Goal: Information Seeking & Learning: Learn about a topic

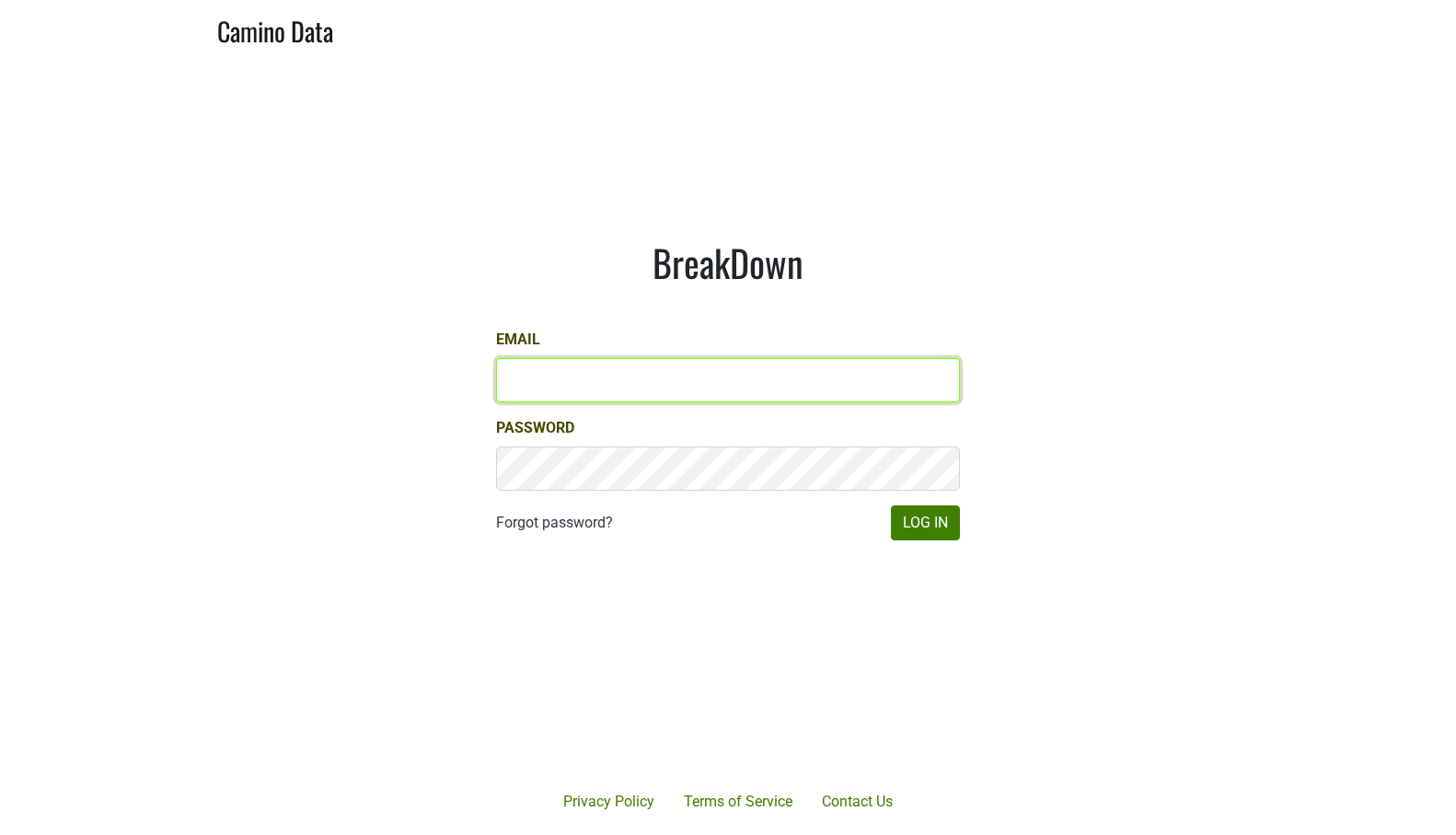
type input "[PERSON_NAME][EMAIL_ADDRESS][PERSON_NAME][DOMAIN_NAME]"
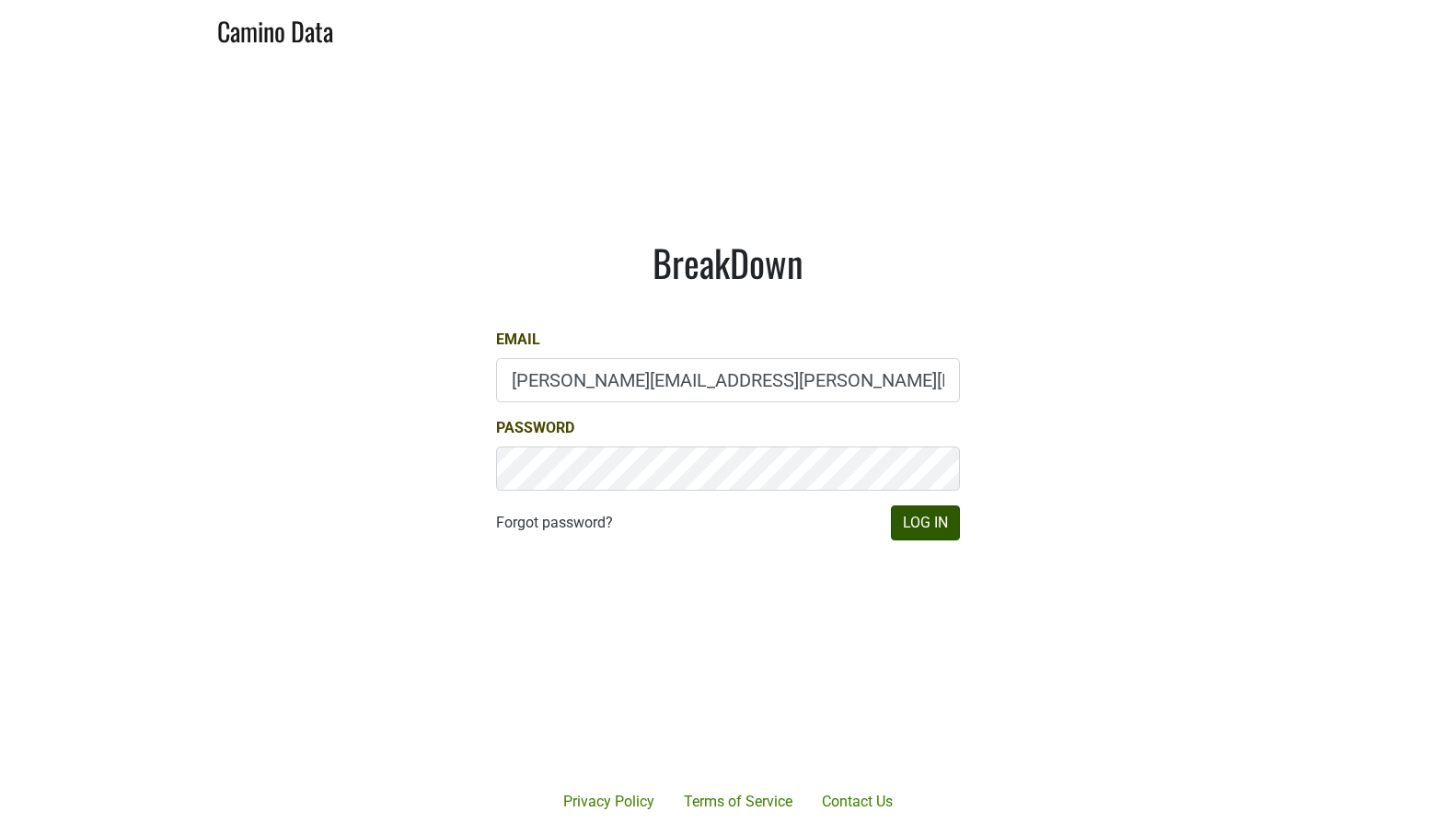
click at [937, 520] on button "Log In" at bounding box center [925, 522] width 69 height 35
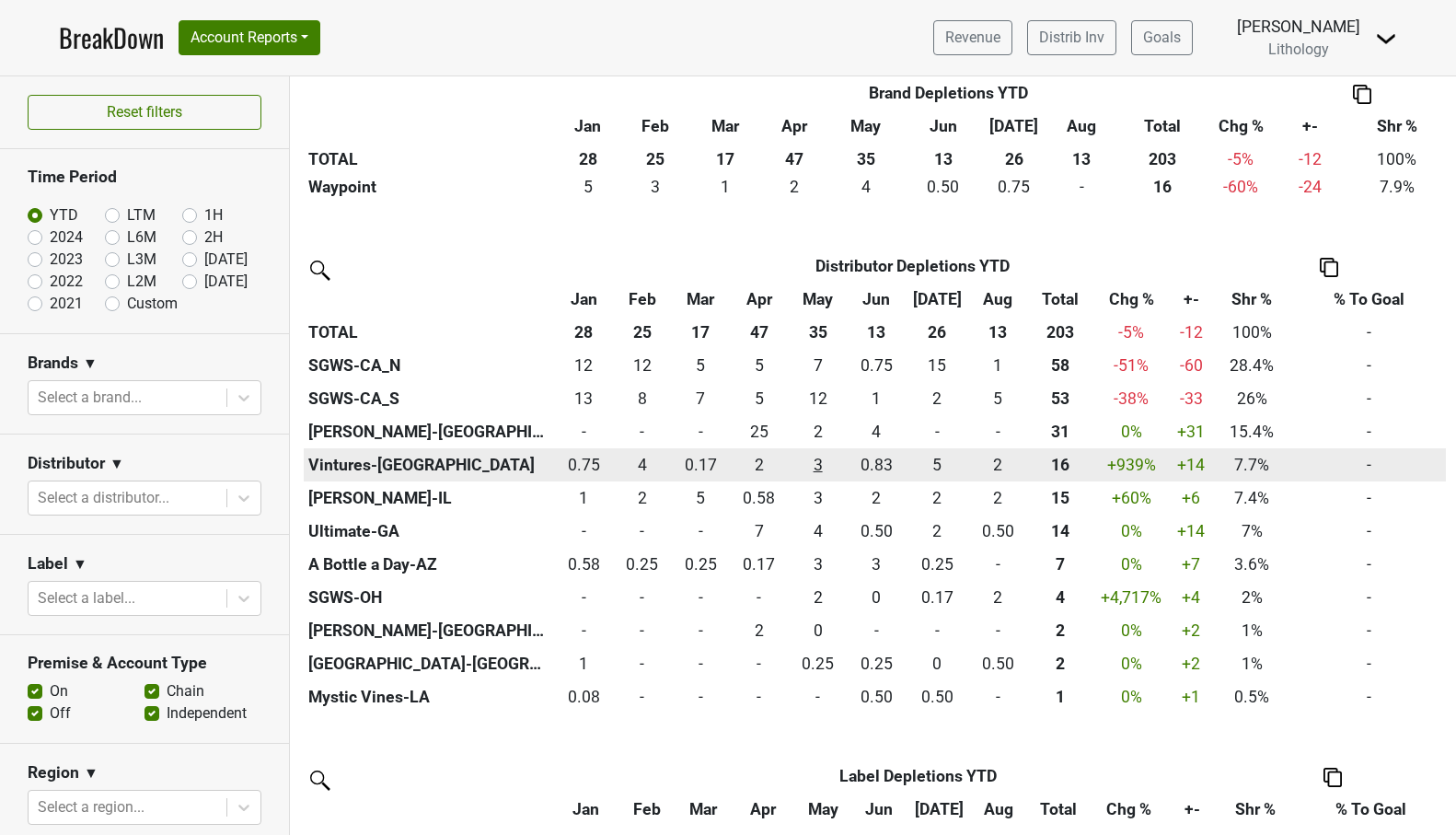
scroll to position [578, 0]
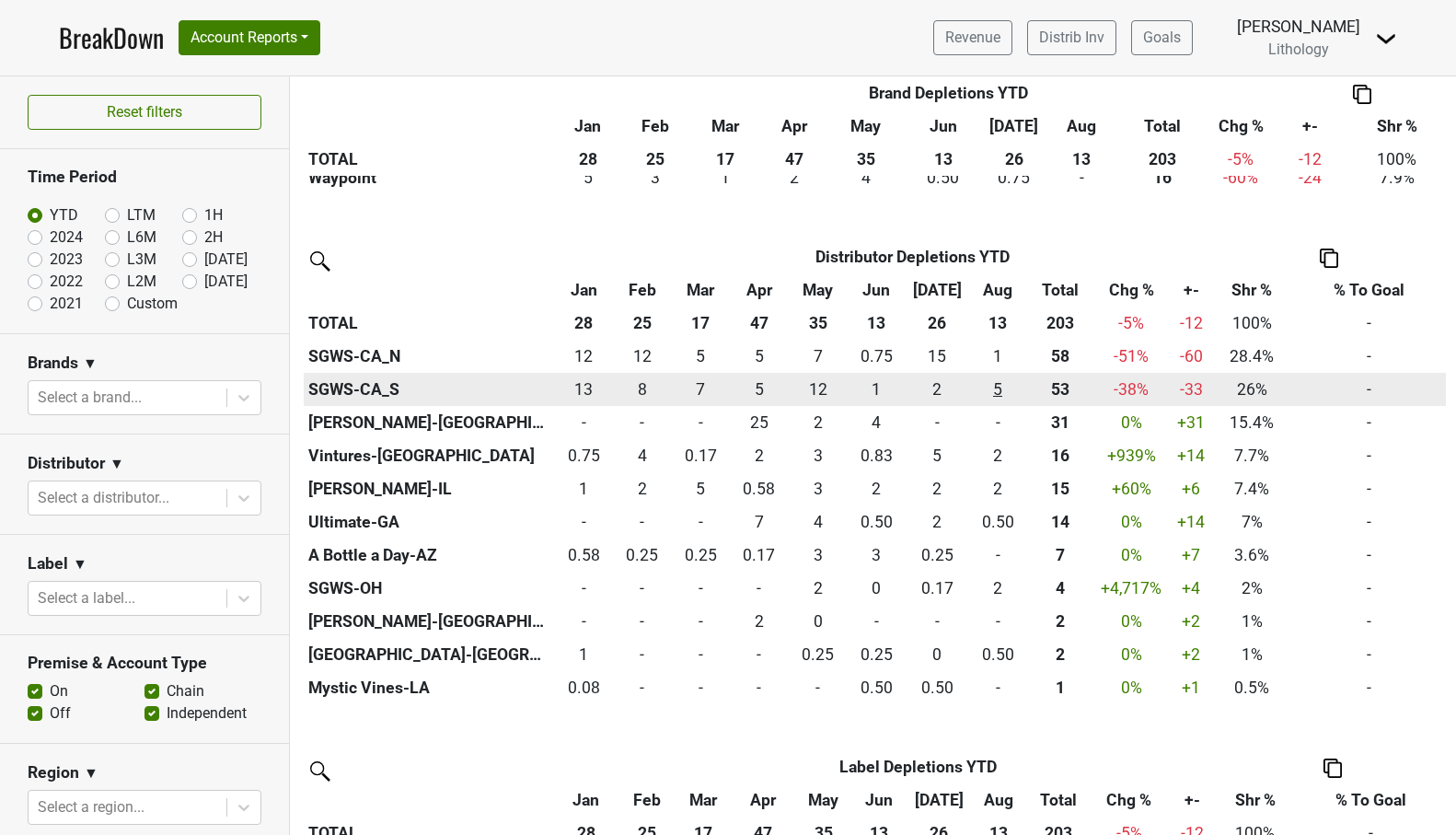
click at [997, 381] on div "5.417 5" at bounding box center [997, 389] width 49 height 24
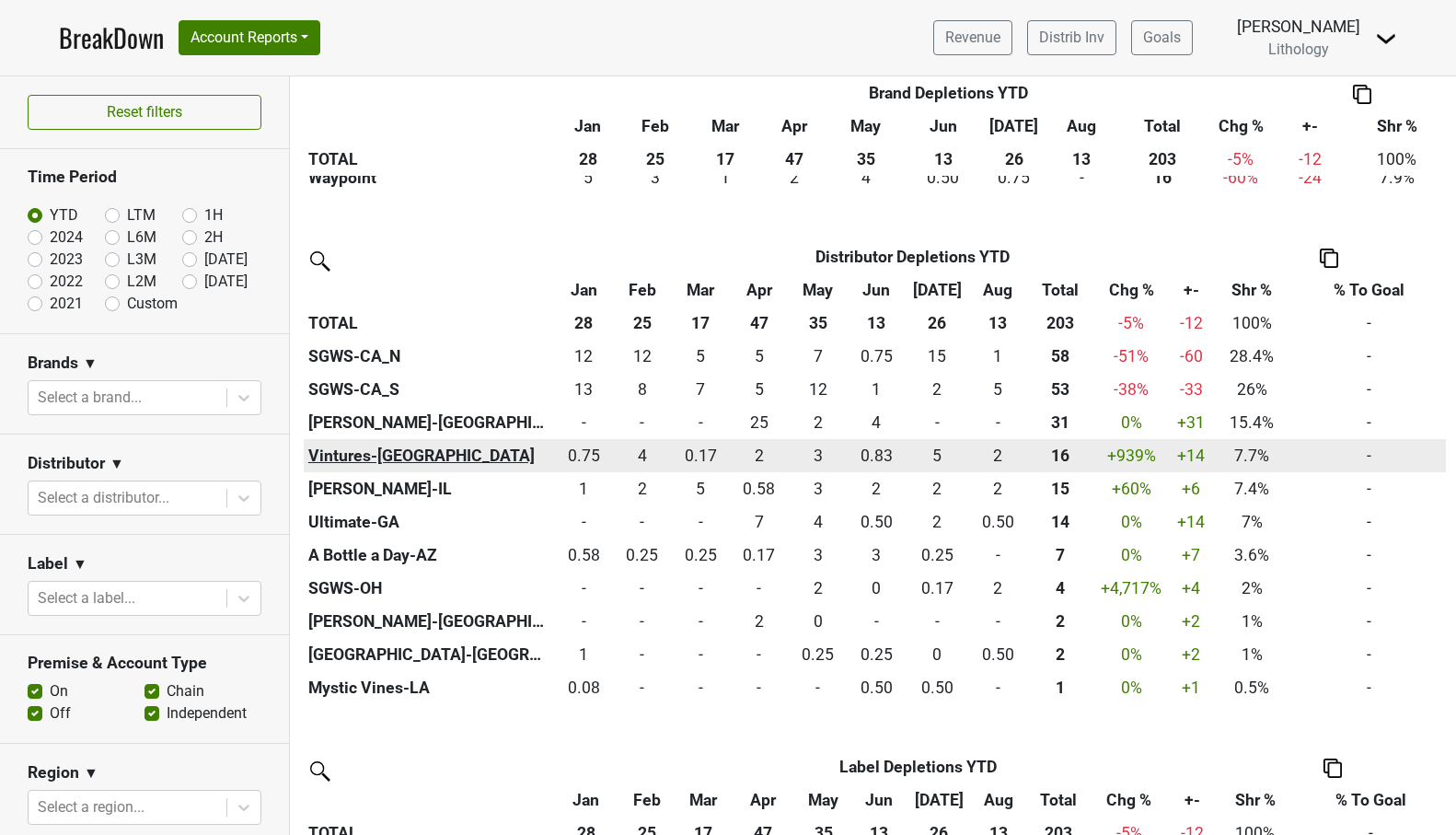
click at [378, 448] on th "Vintures-TX" at bounding box center [428, 456] width 250 height 34
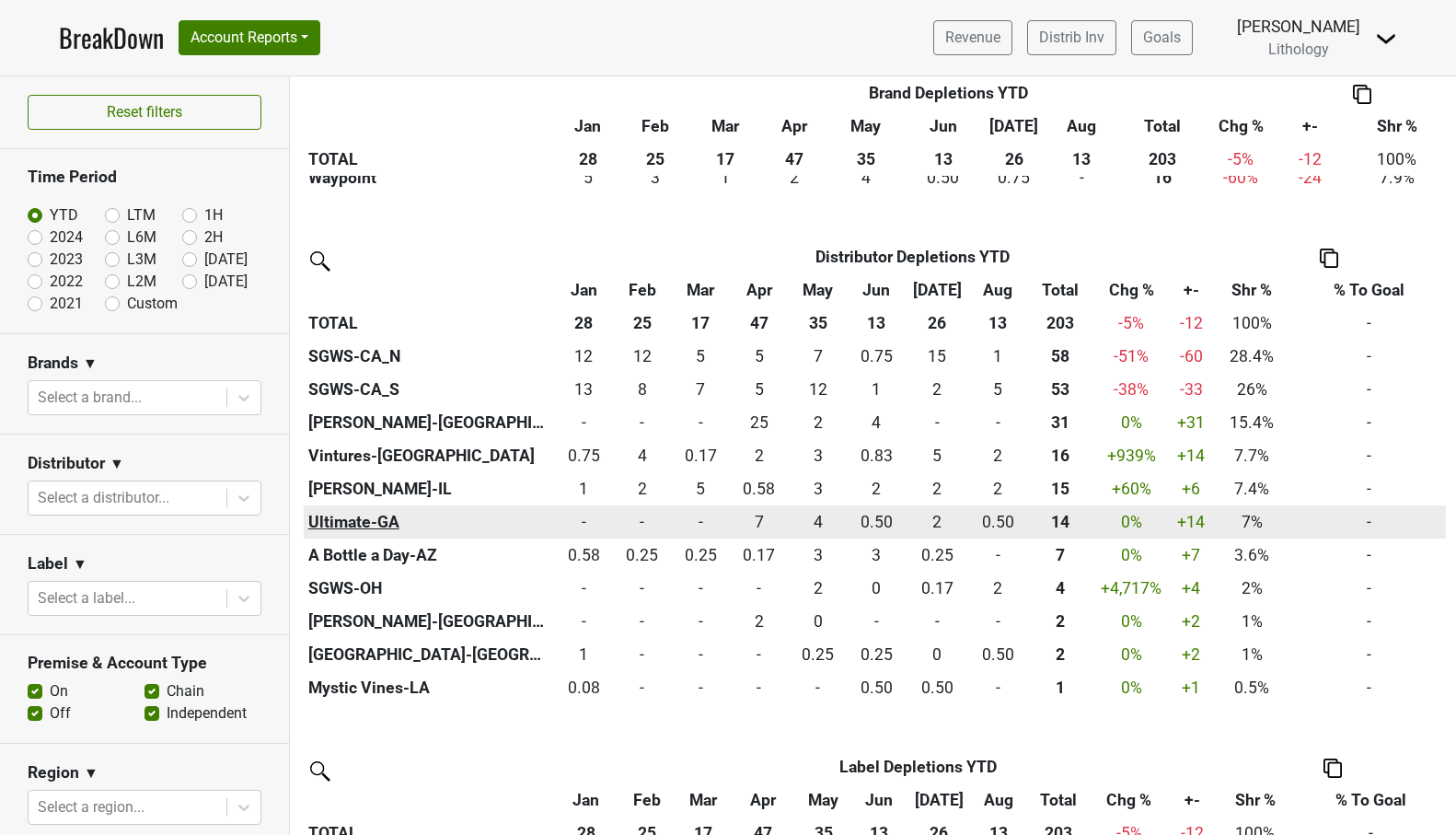
click at [377, 515] on th "Ultimate-GA" at bounding box center [428, 522] width 250 height 34
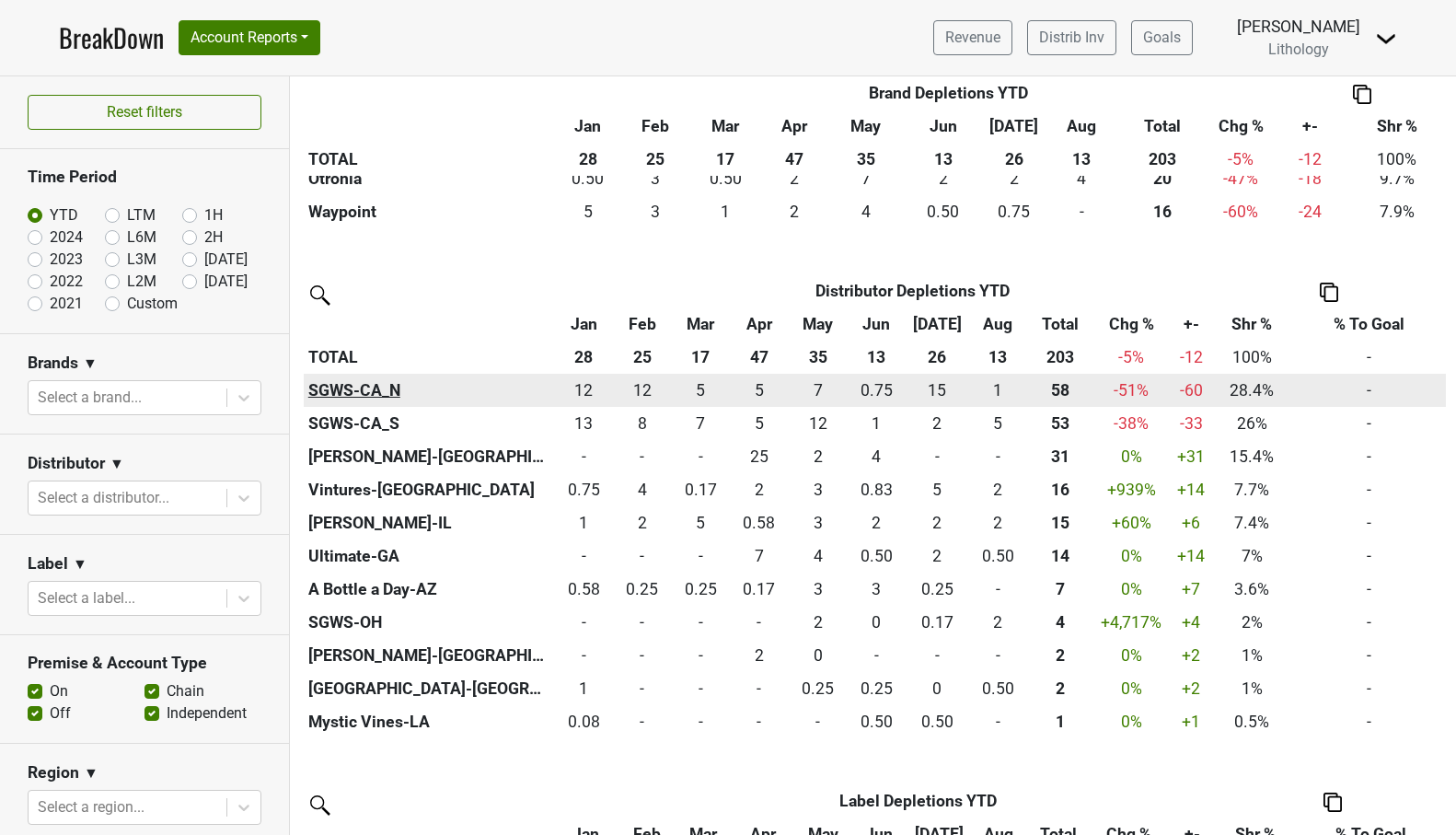
scroll to position [563, 0]
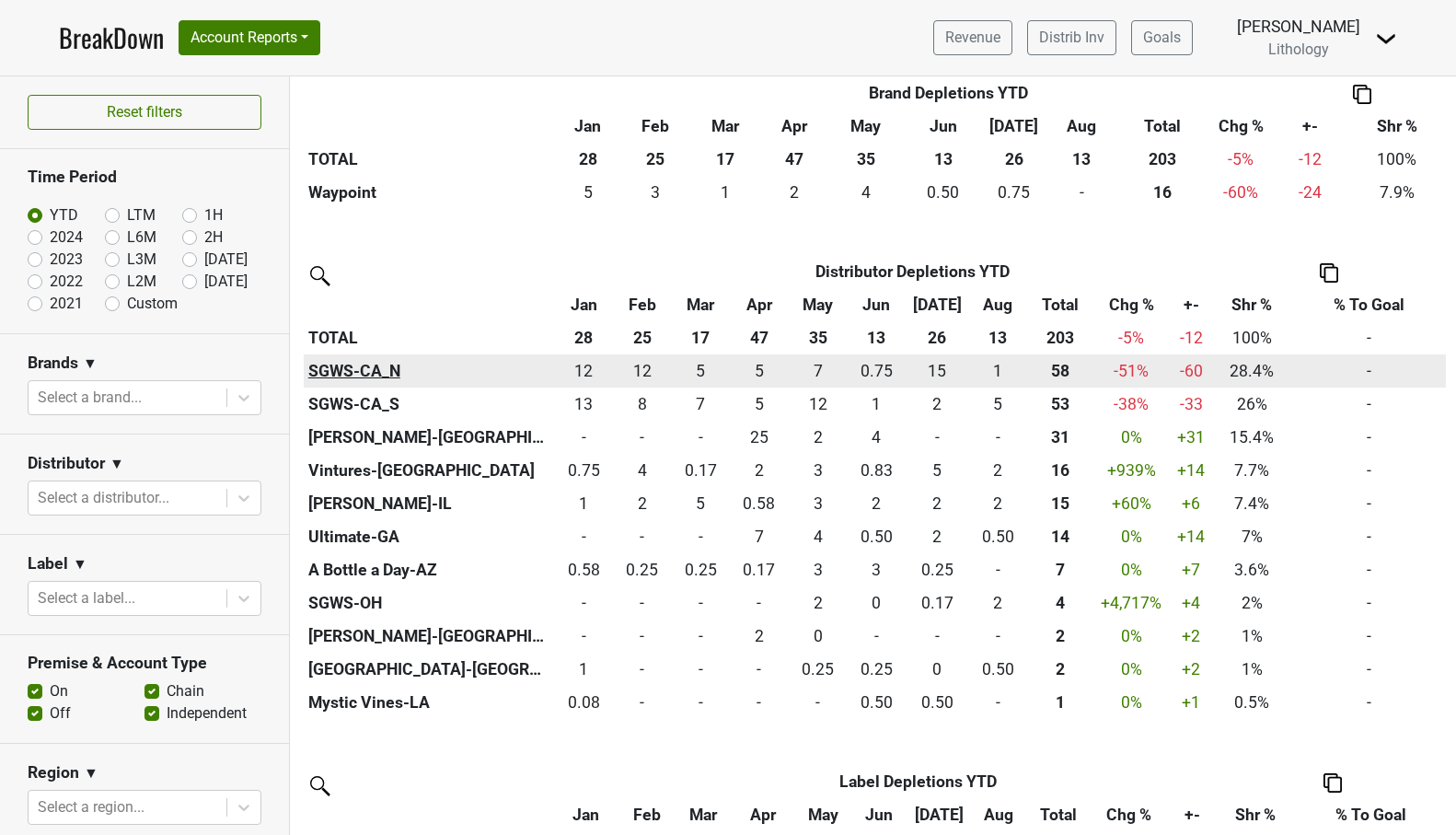
click at [368, 363] on th "SGWS-CA_N" at bounding box center [428, 371] width 250 height 34
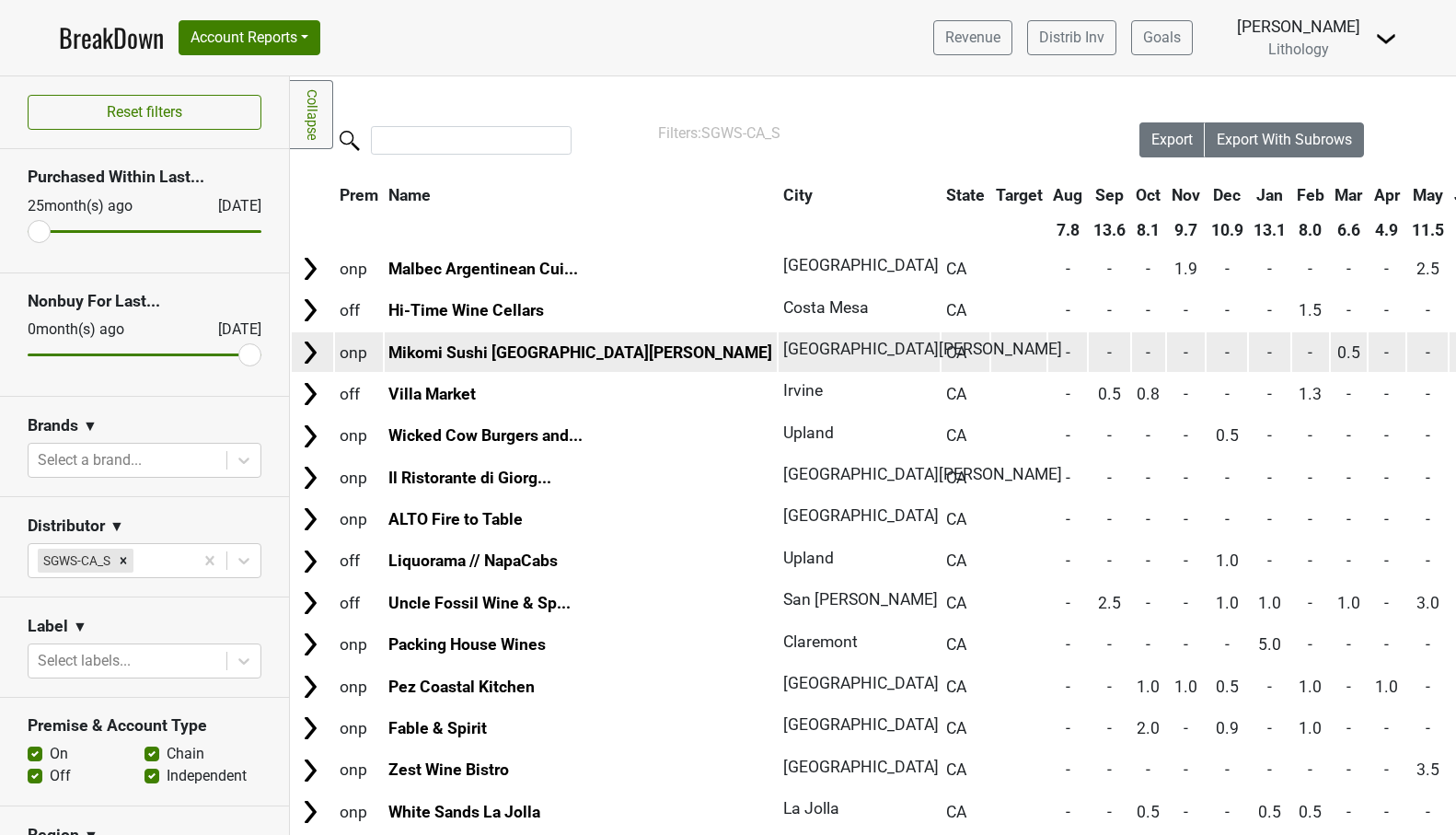
click at [555, 354] on link "Mikomi Sushi Santa Monica" at bounding box center [580, 352] width 384 height 19
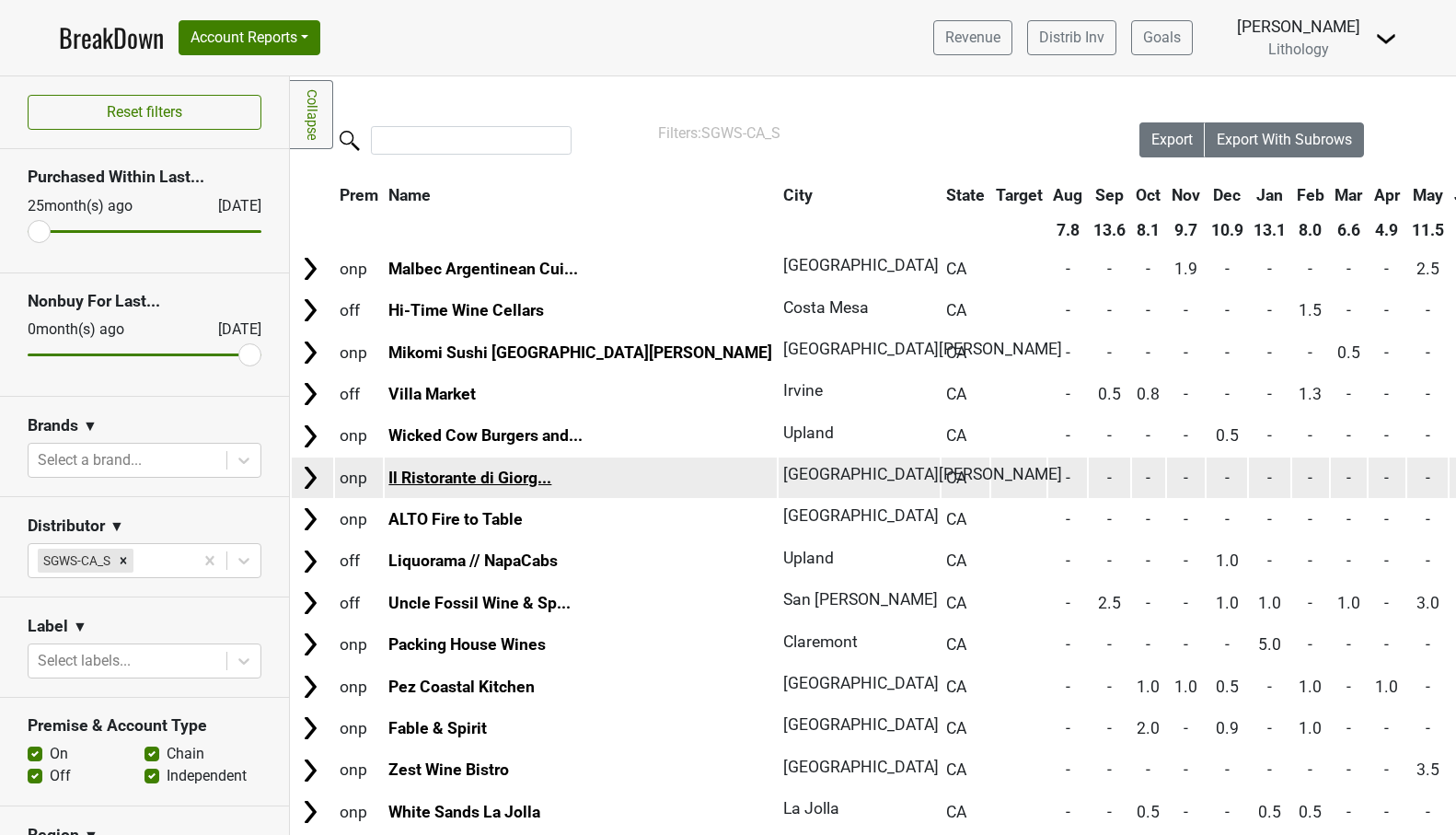
click at [523, 477] on link "Il Ristorante di Giorg..." at bounding box center [470, 477] width 163 height 19
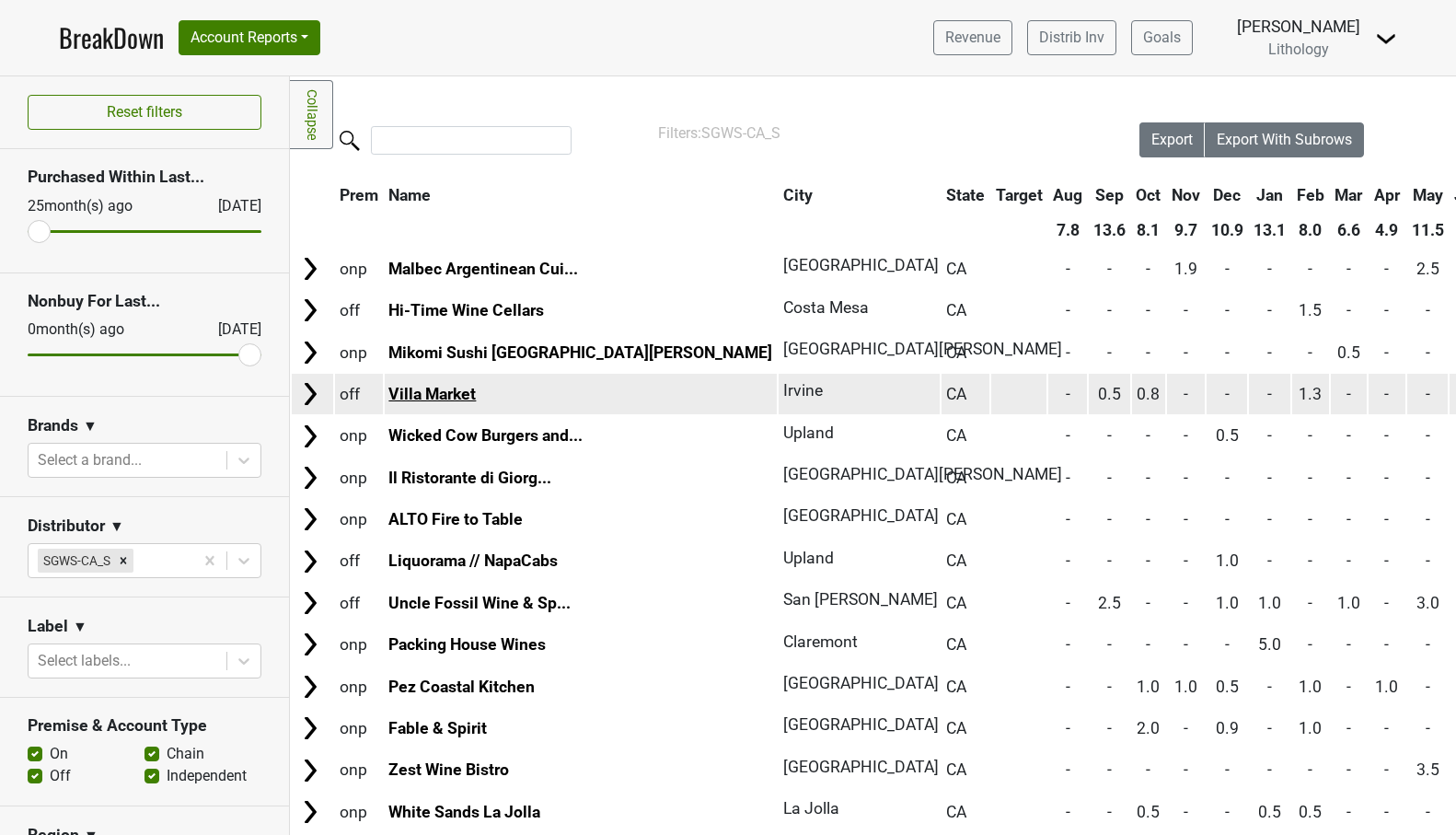
click at [462, 393] on link "Villa Market" at bounding box center [432, 393] width 87 height 19
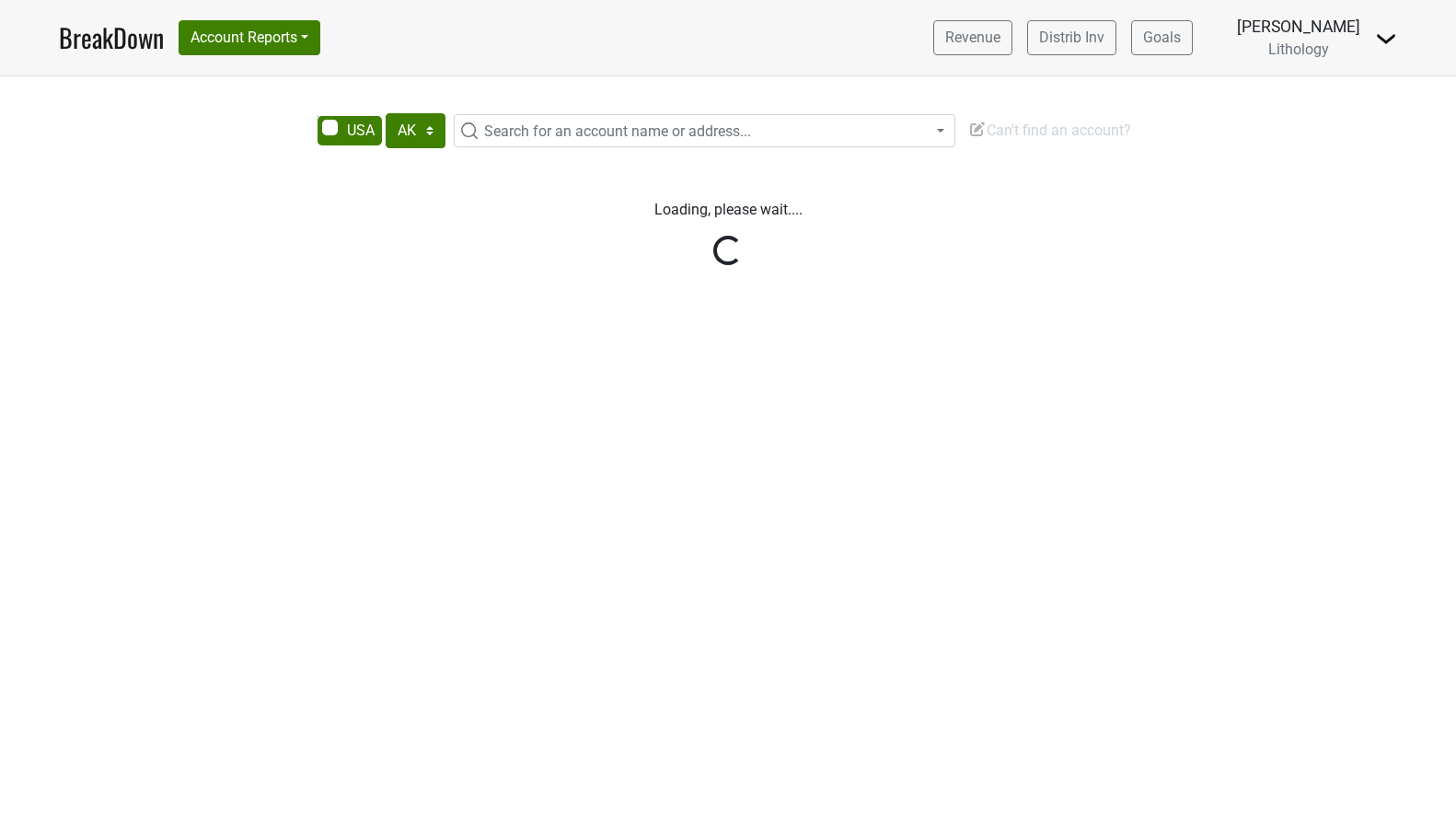
select select "[GEOGRAPHIC_DATA]"
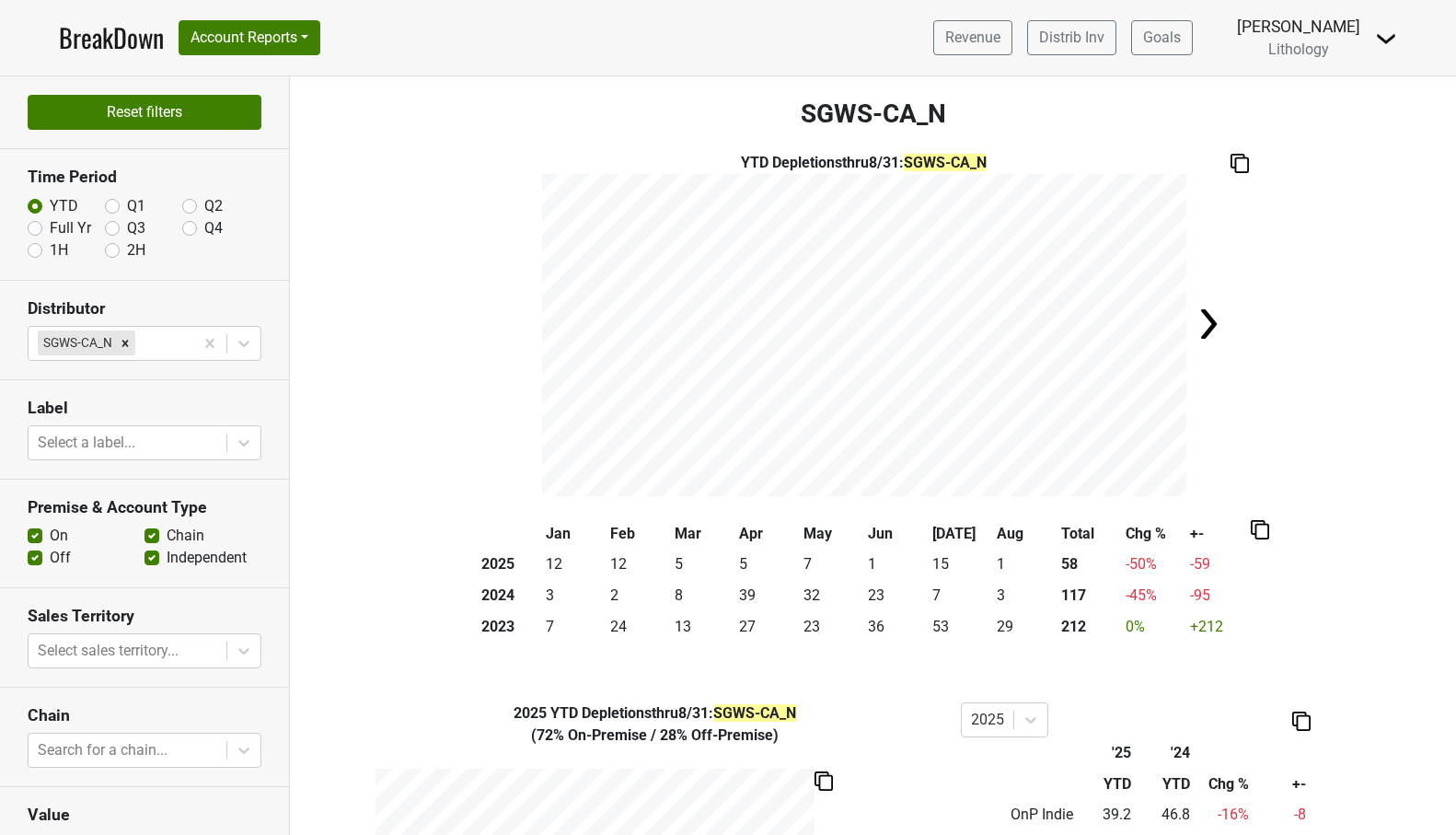
click at [160, 118] on button "Reset filters" at bounding box center [144, 112] width 234 height 35
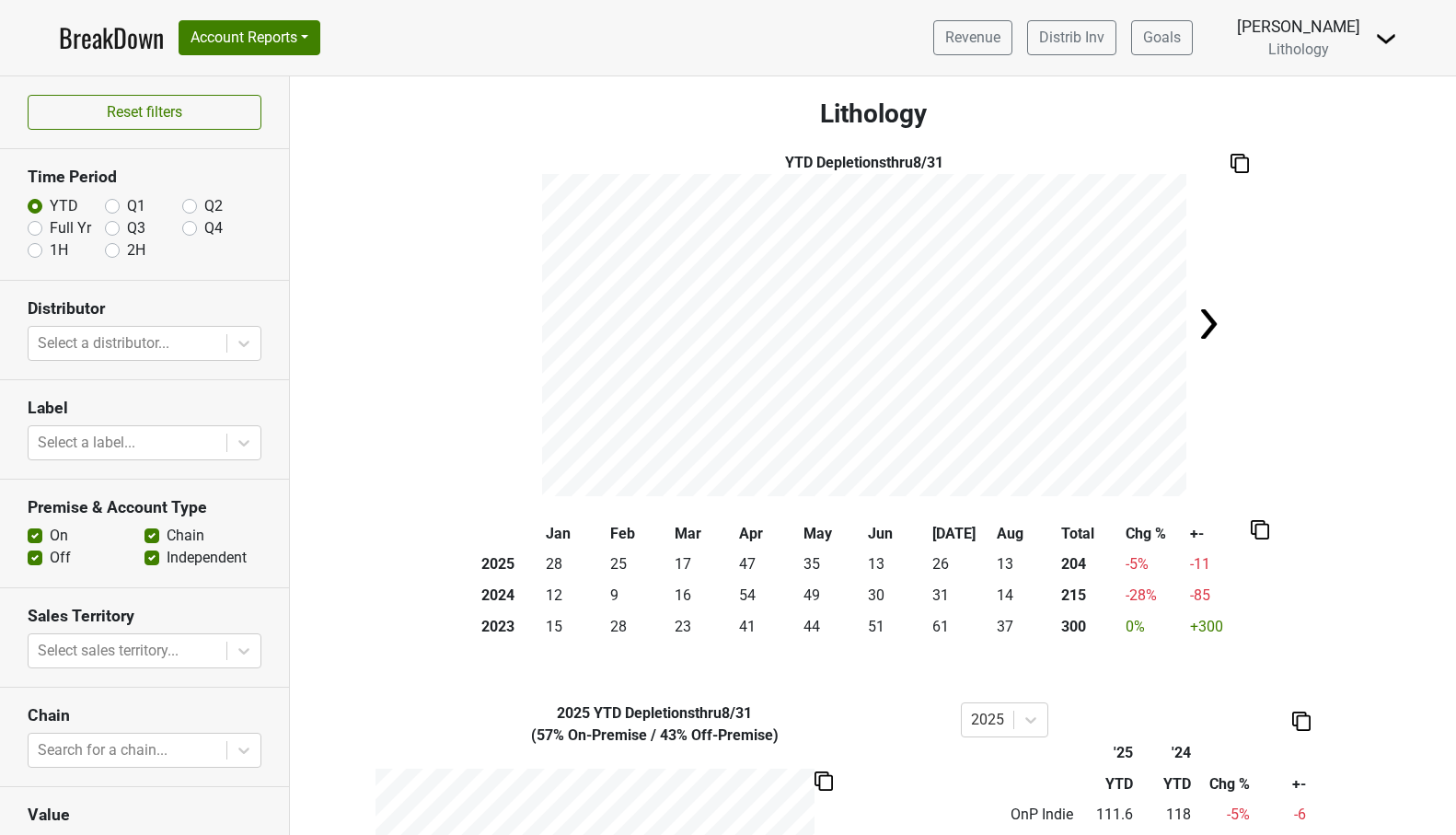
click at [126, 42] on link "BreakDown" at bounding box center [112, 38] width 105 height 39
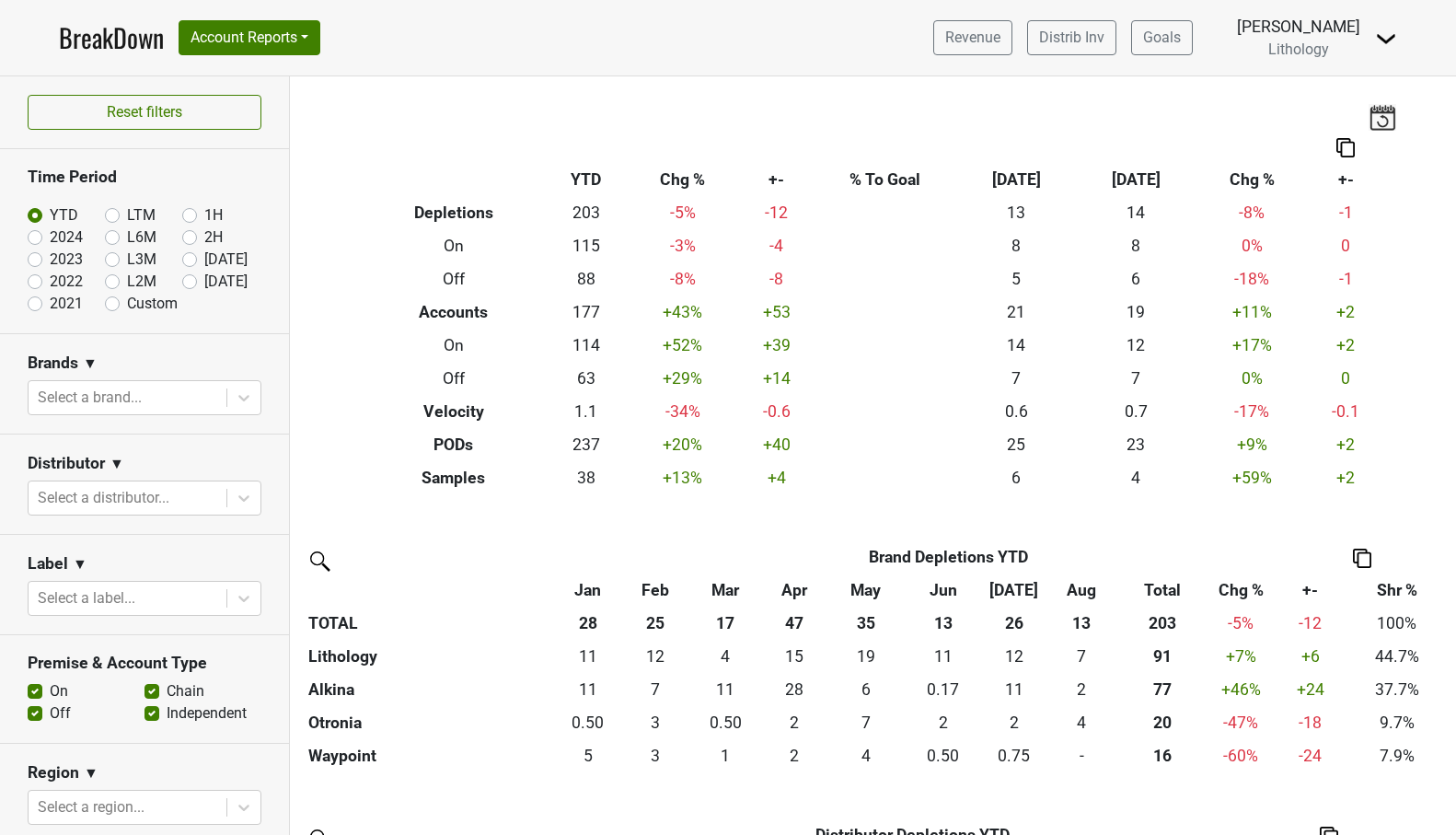
click at [126, 42] on link "BreakDown" at bounding box center [112, 38] width 105 height 39
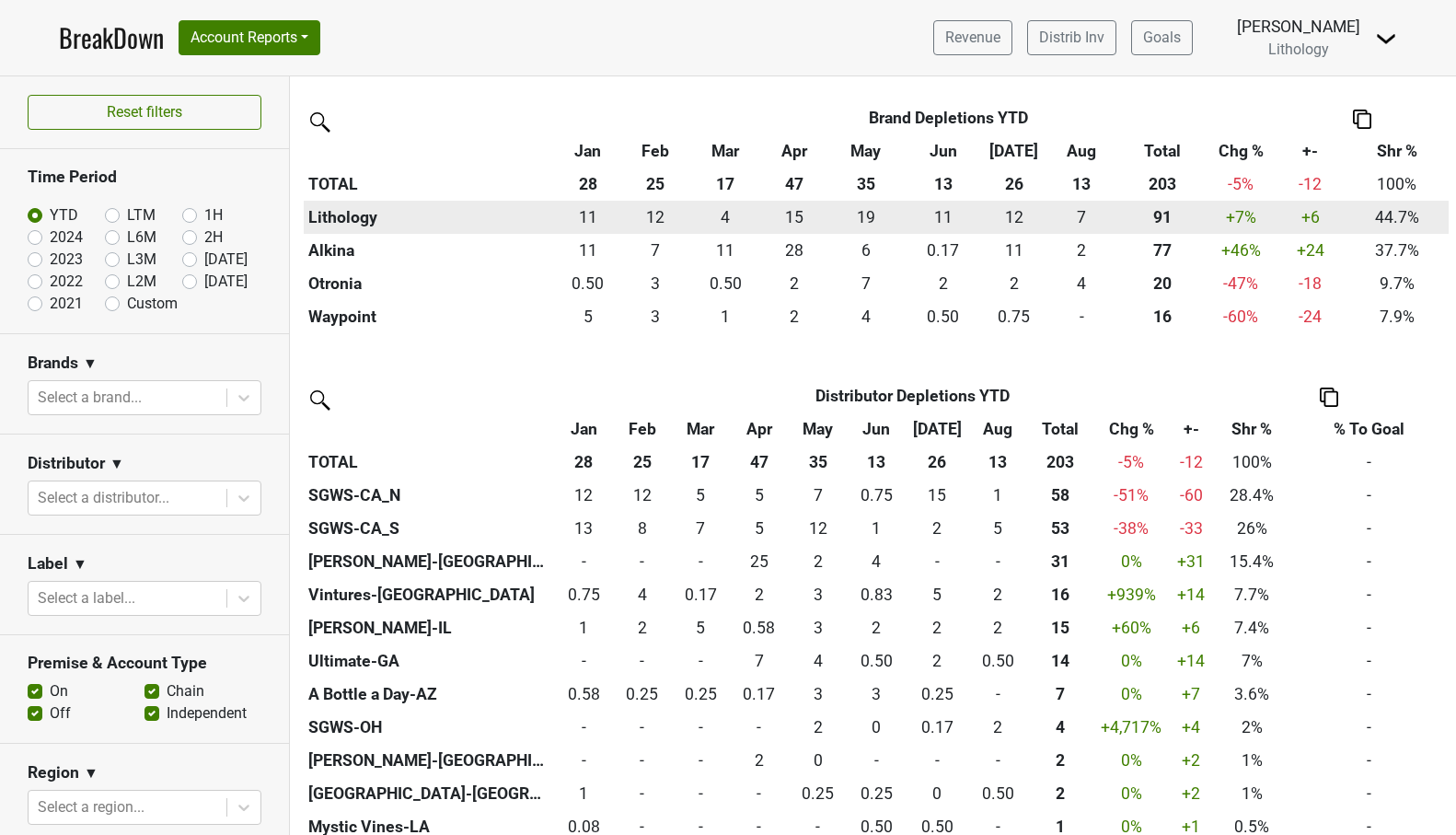
scroll to position [451, 0]
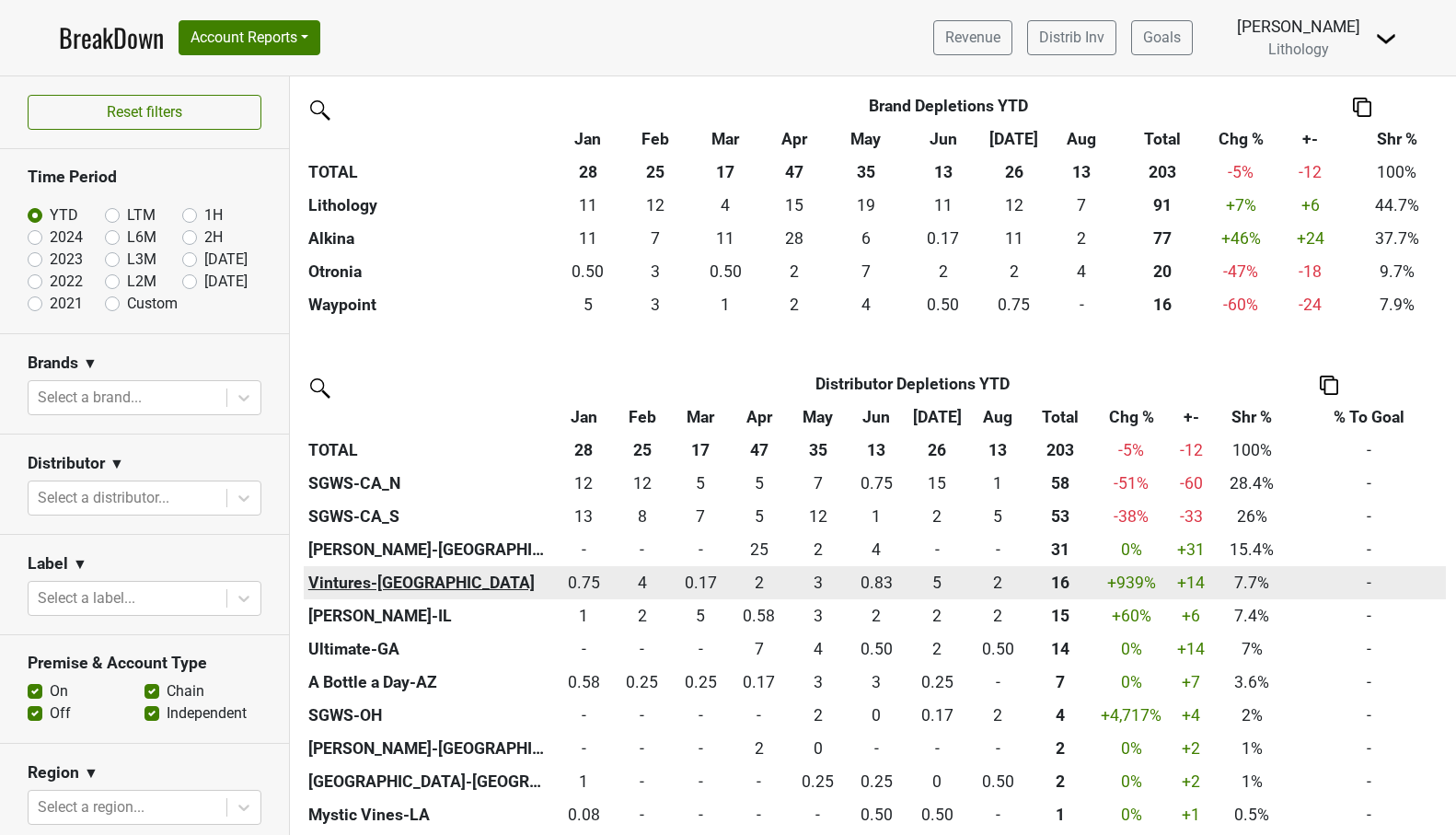
click at [354, 578] on th "Vintures-[GEOGRAPHIC_DATA]" at bounding box center [428, 583] width 250 height 34
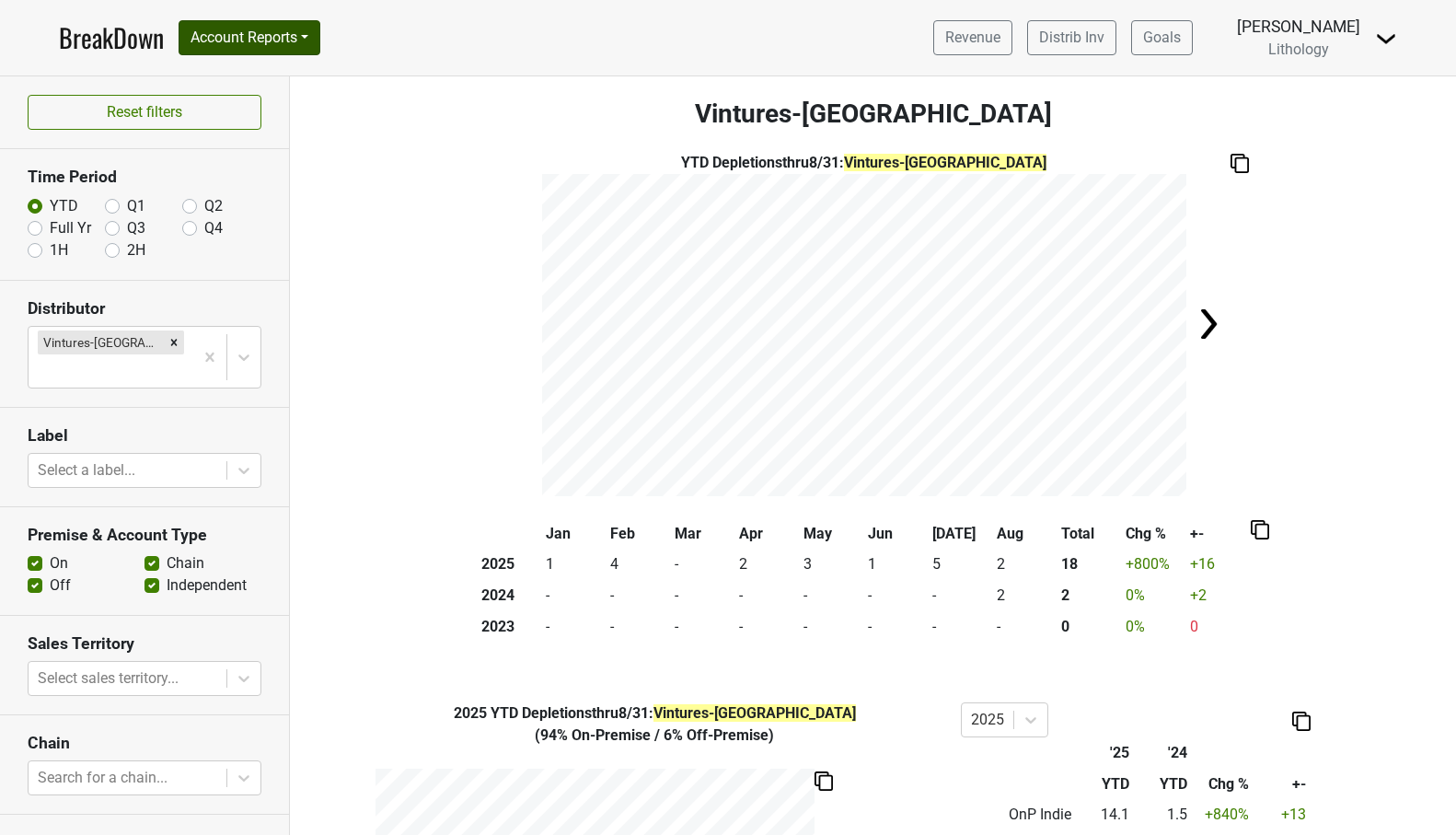
click at [255, 39] on button "Account Reports" at bounding box center [249, 37] width 141 height 35
click at [251, 76] on link "SuperRanker" at bounding box center [261, 80] width 163 height 30
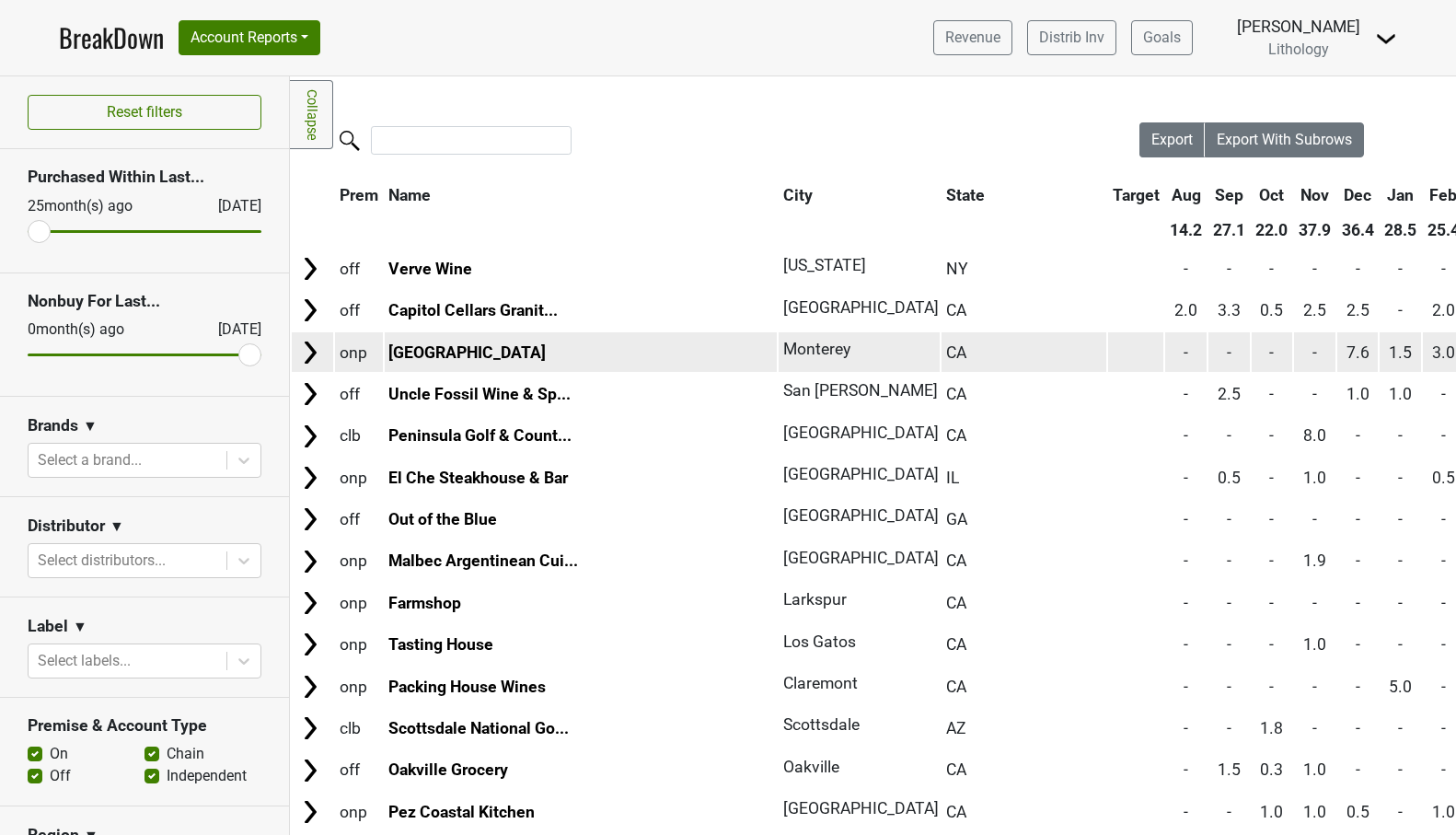
scroll to position [0, 3]
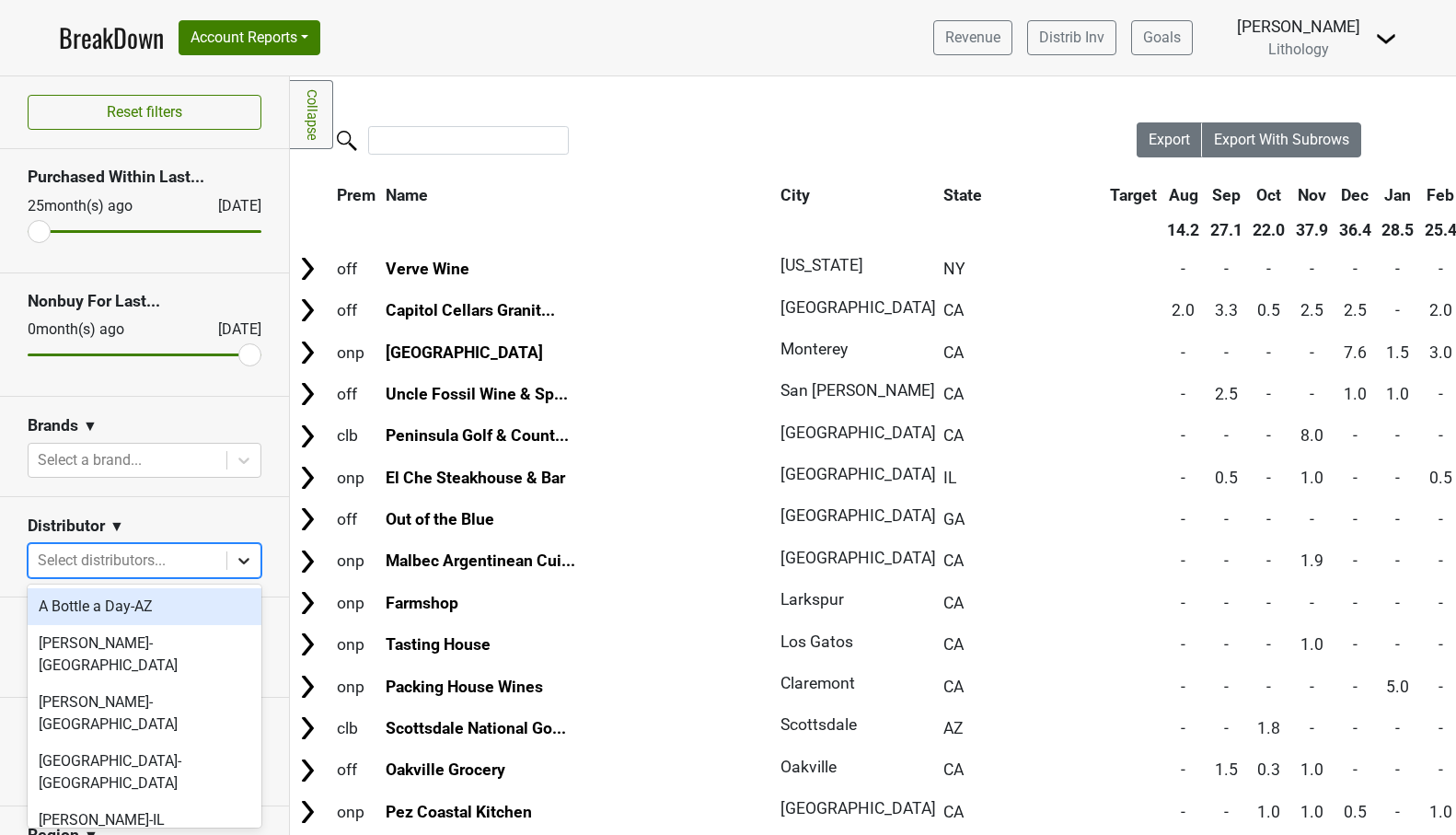
click at [245, 556] on icon at bounding box center [243, 560] width 19 height 19
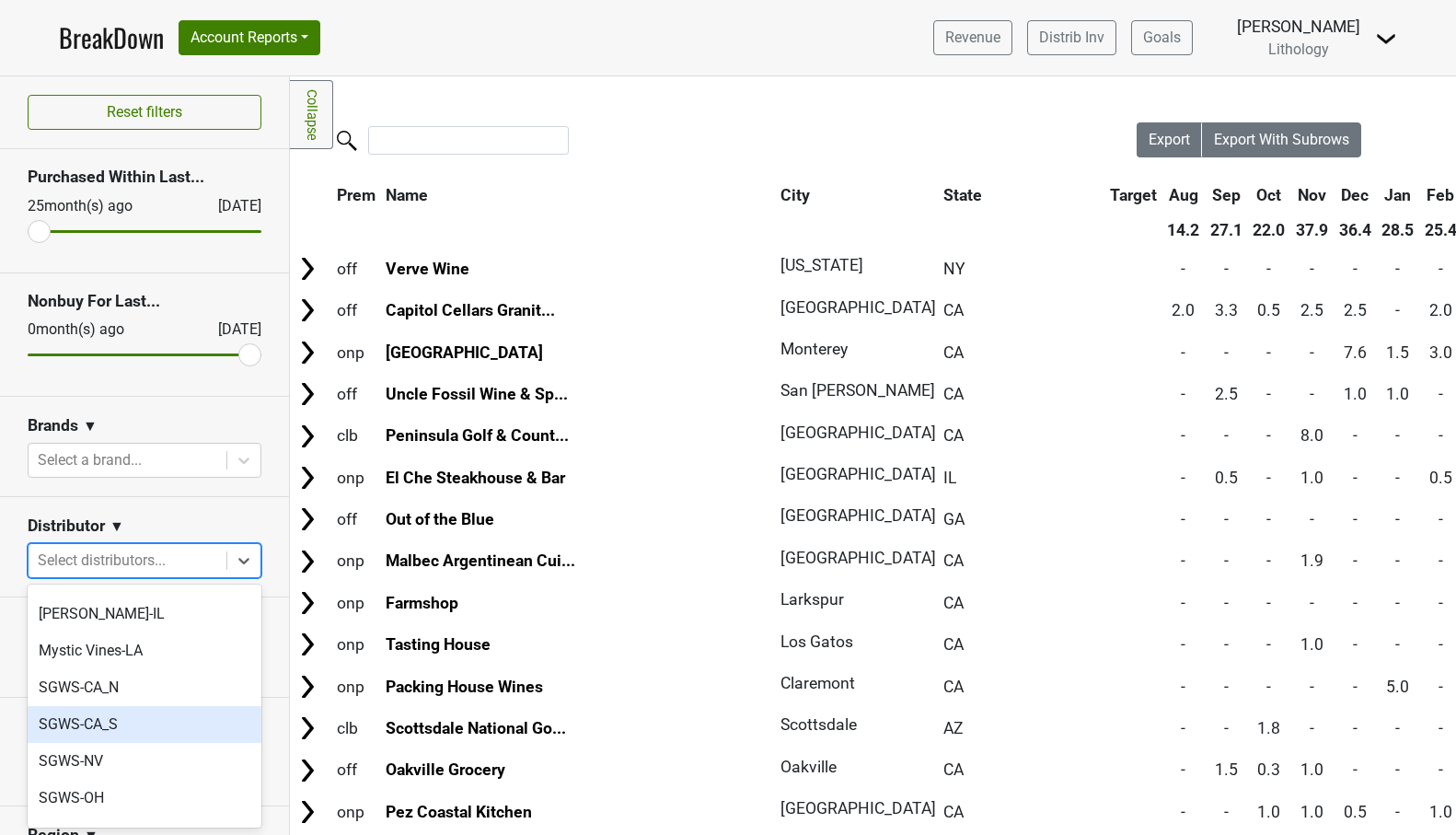
scroll to position [207, 0]
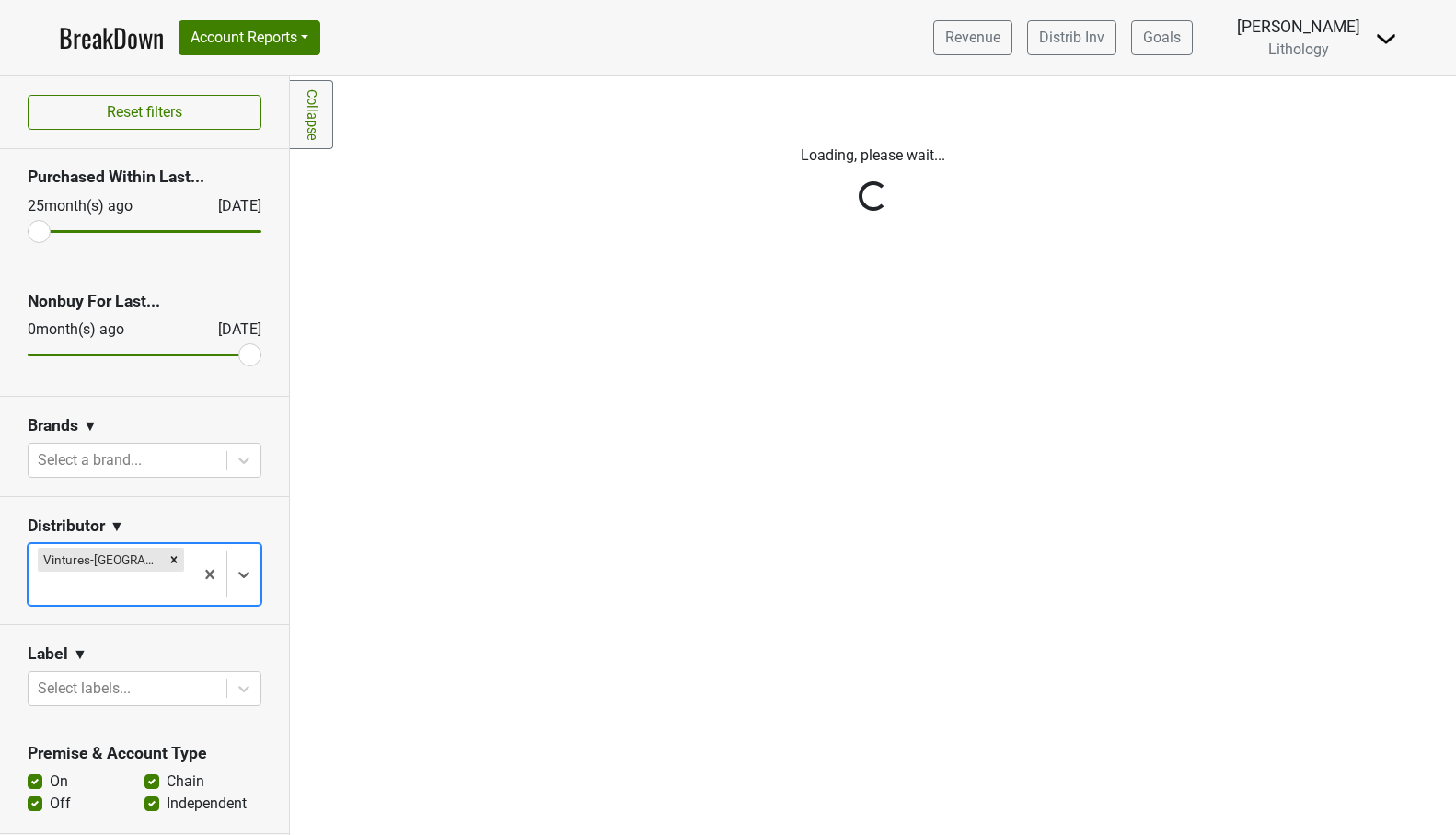
scroll to position [0, 0]
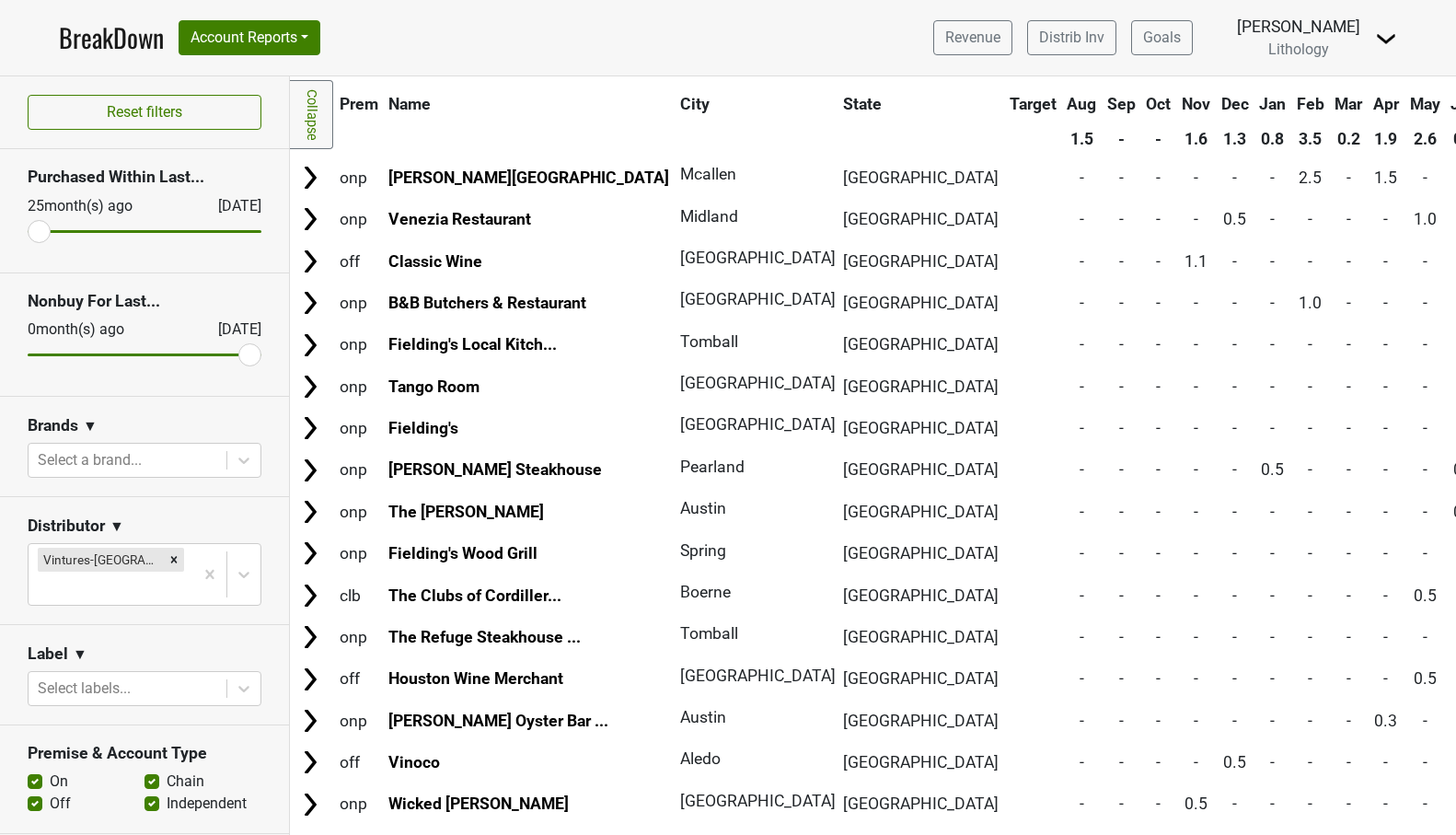
scroll to position [100, 0]
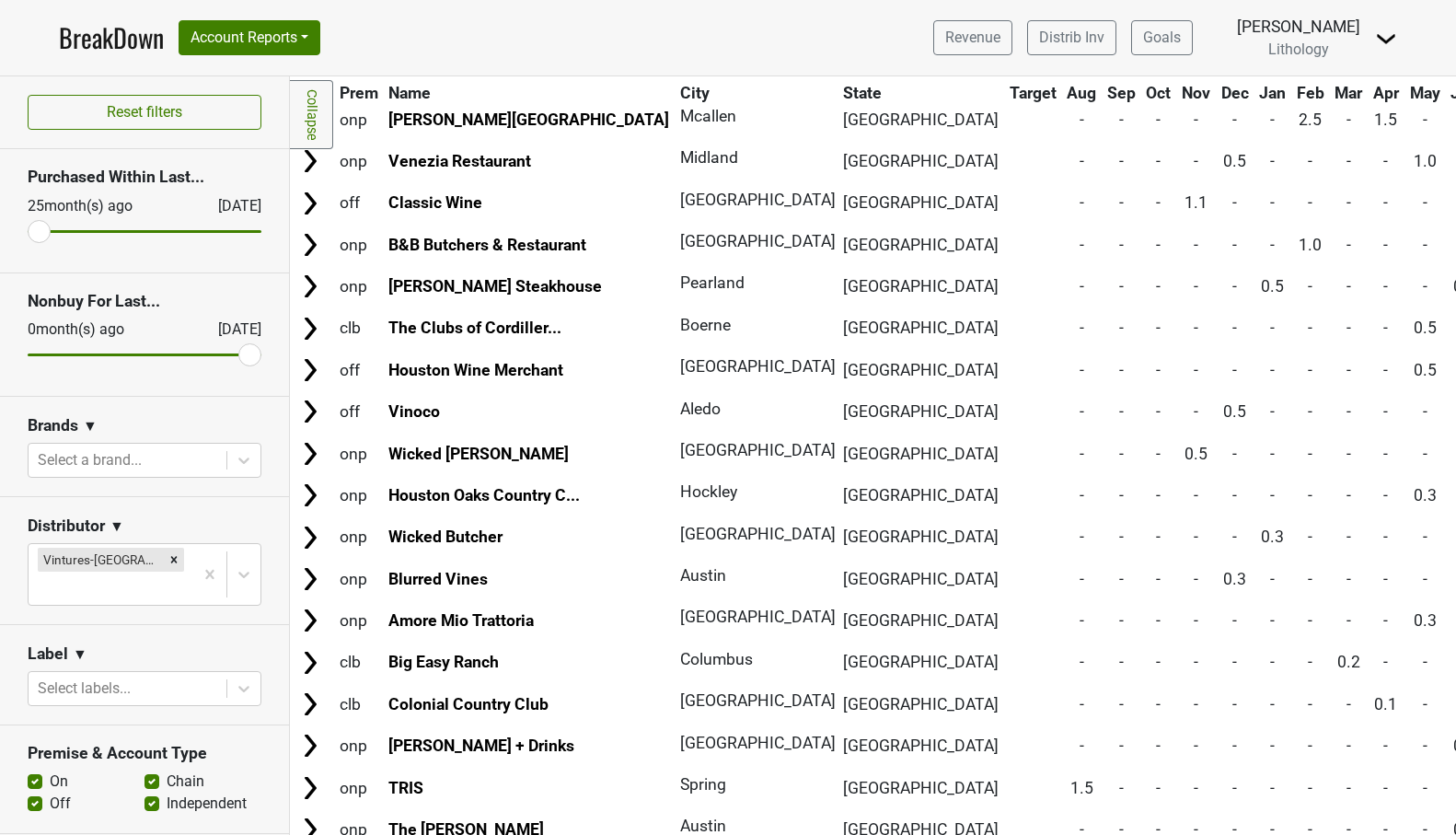
scroll to position [207, 0]
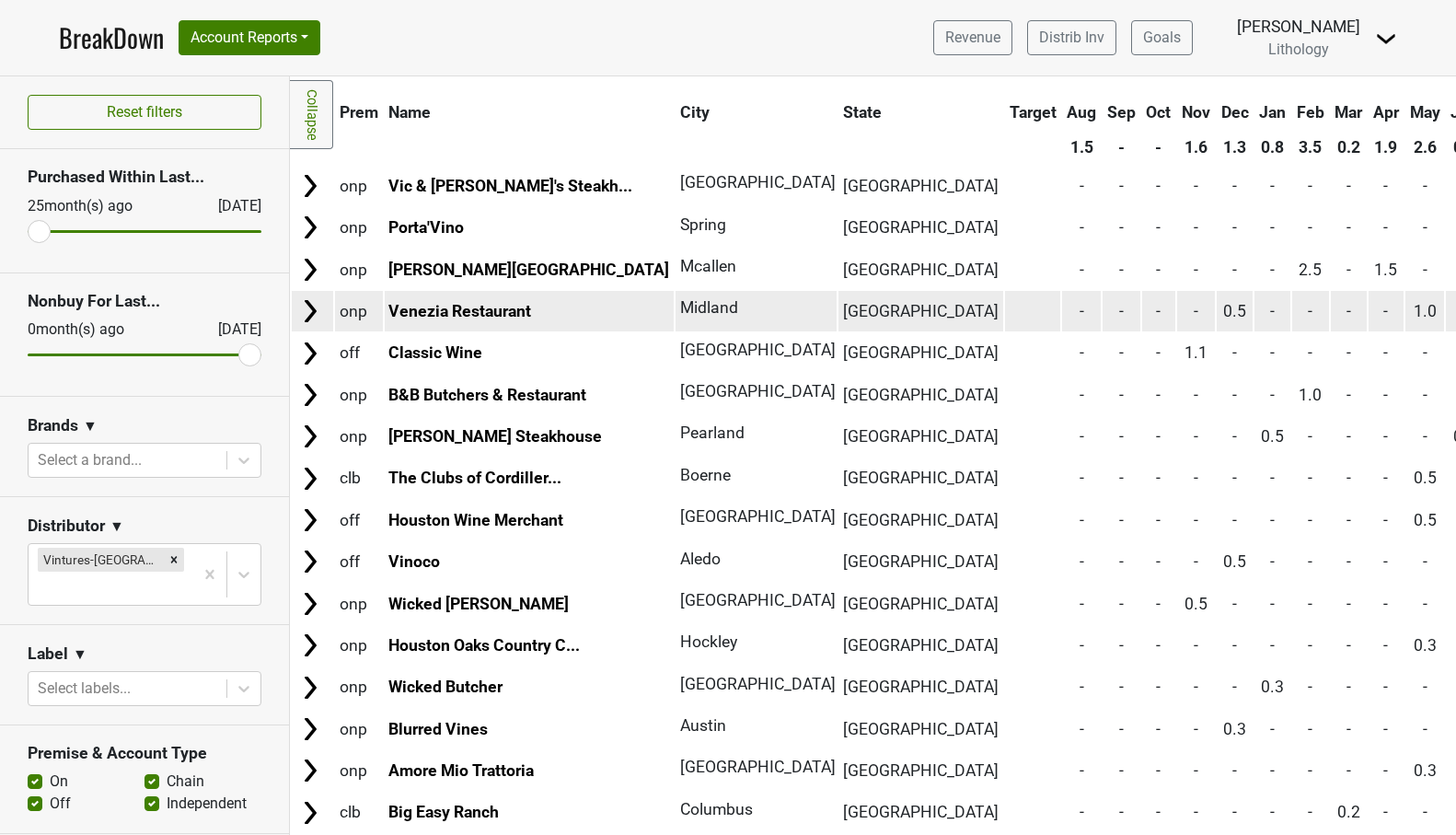
scroll to position [64, 0]
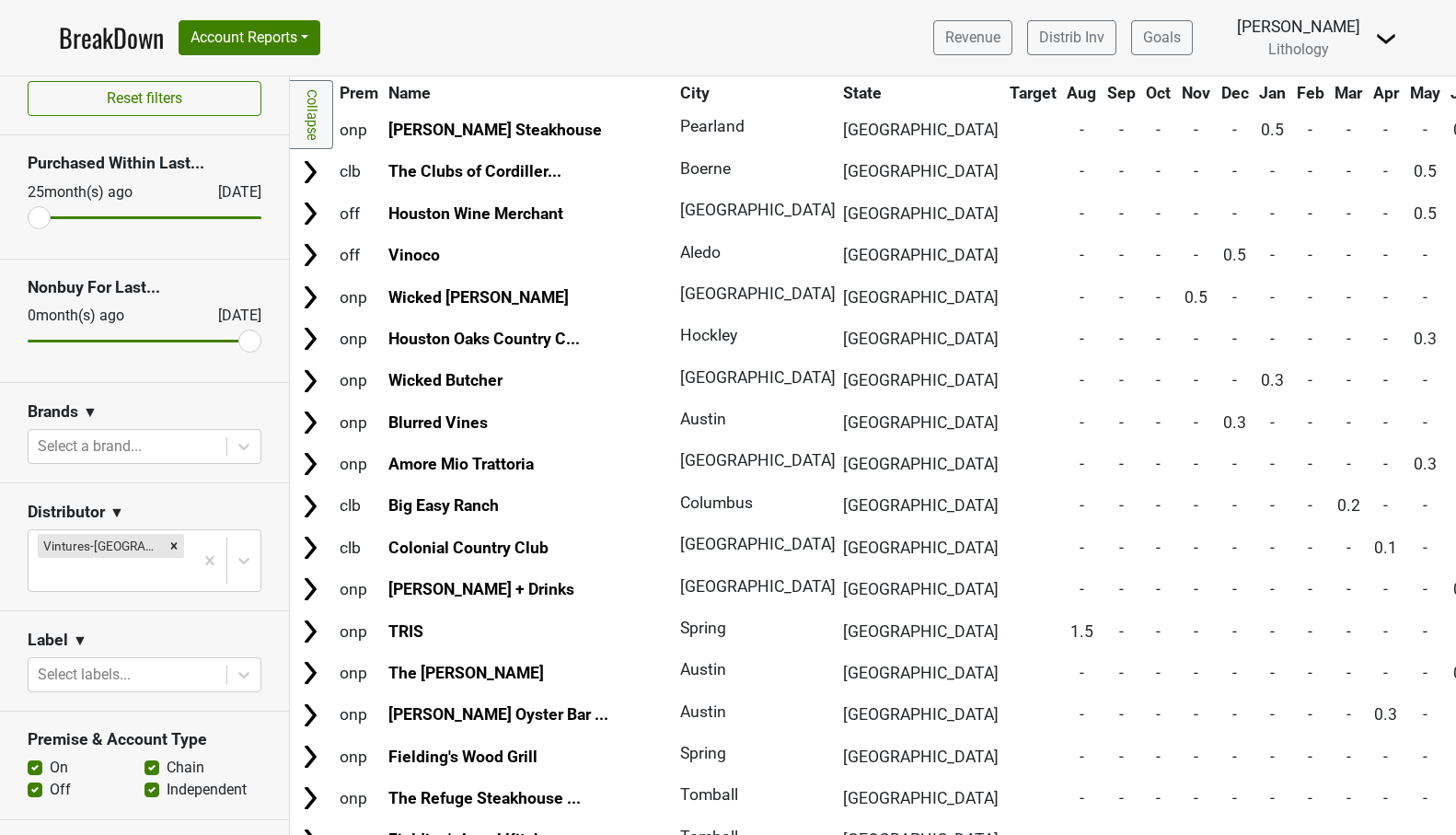
scroll to position [10, 0]
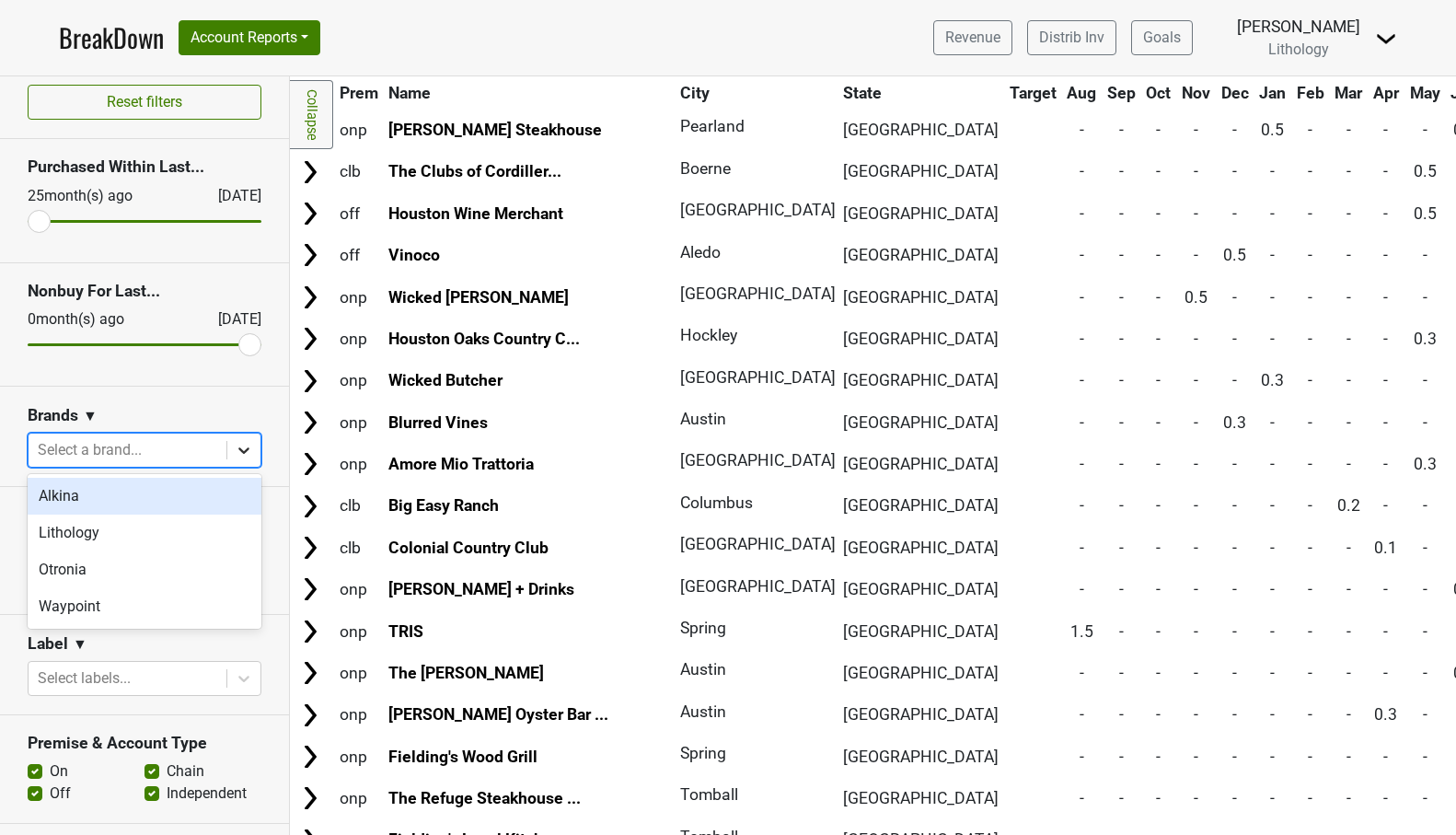
click at [245, 450] on icon at bounding box center [243, 451] width 11 height 7
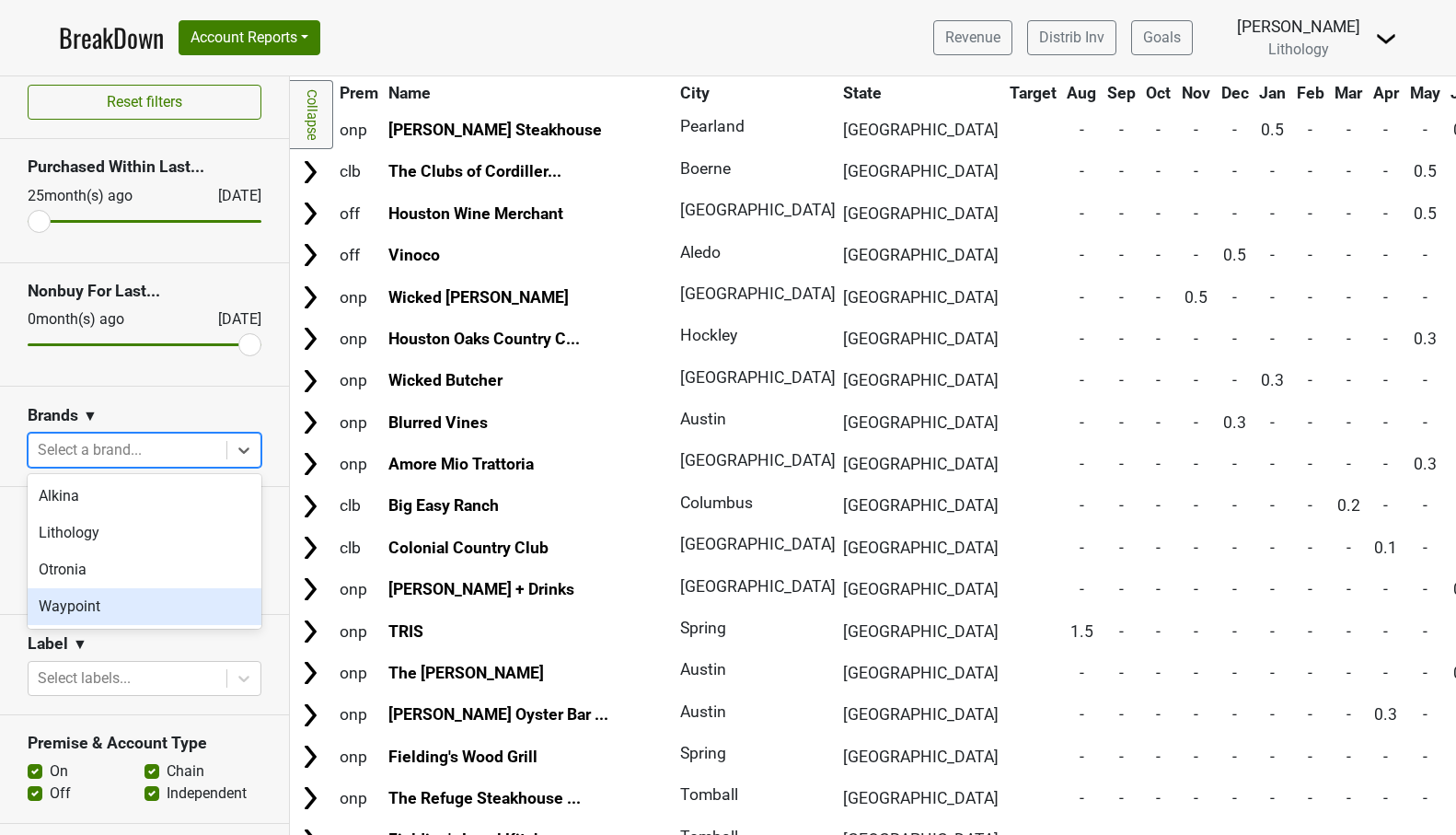
click at [172, 596] on div "Waypoint" at bounding box center [144, 606] width 234 height 37
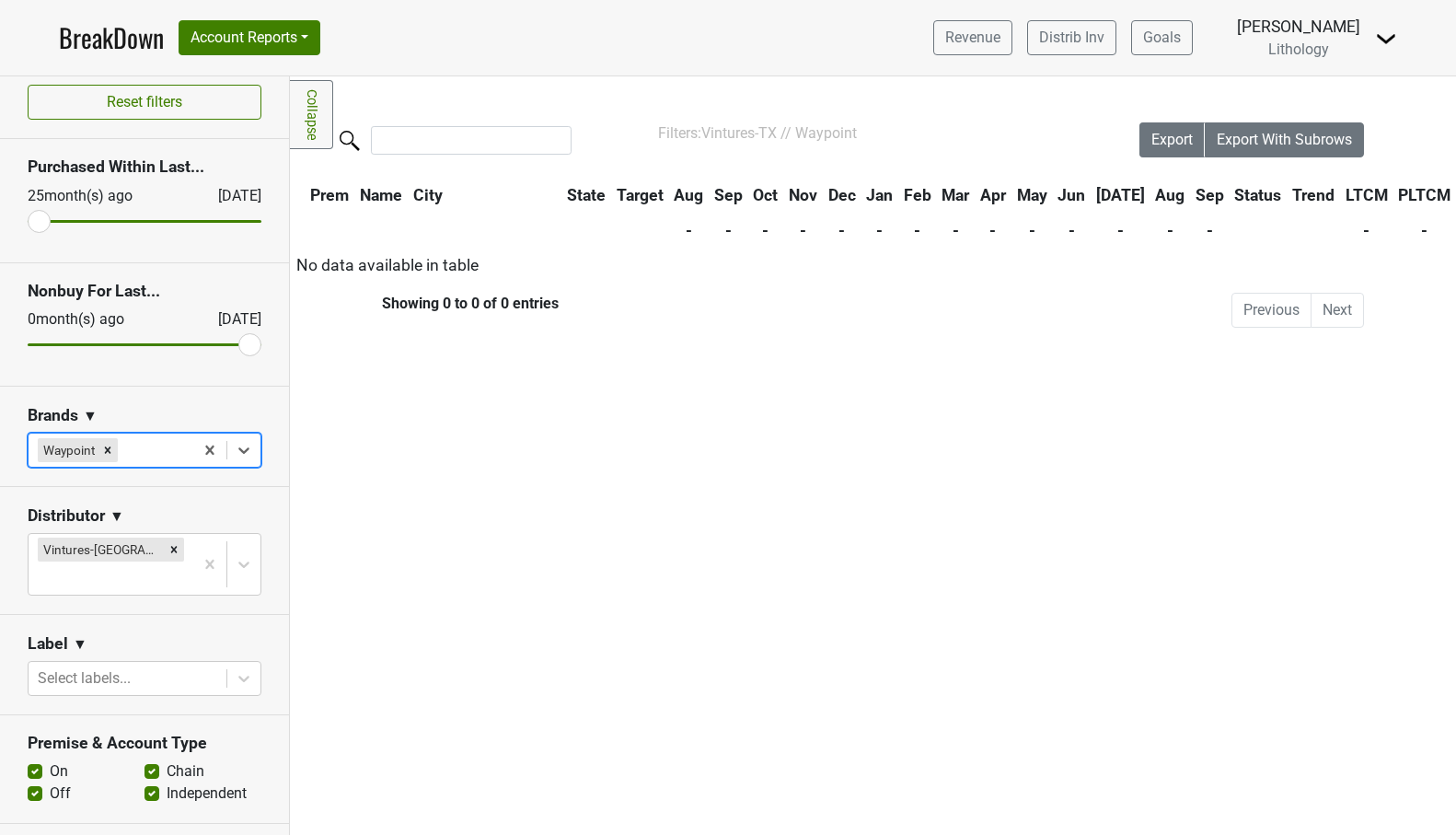
scroll to position [0, 0]
click at [1151, 194] on th "Aug" at bounding box center [1169, 196] width 39 height 34
click at [1114, 194] on th "[DATE]" at bounding box center [1120, 196] width 58 height 34
click at [1152, 196] on th "Aug" at bounding box center [1169, 196] width 39 height 34
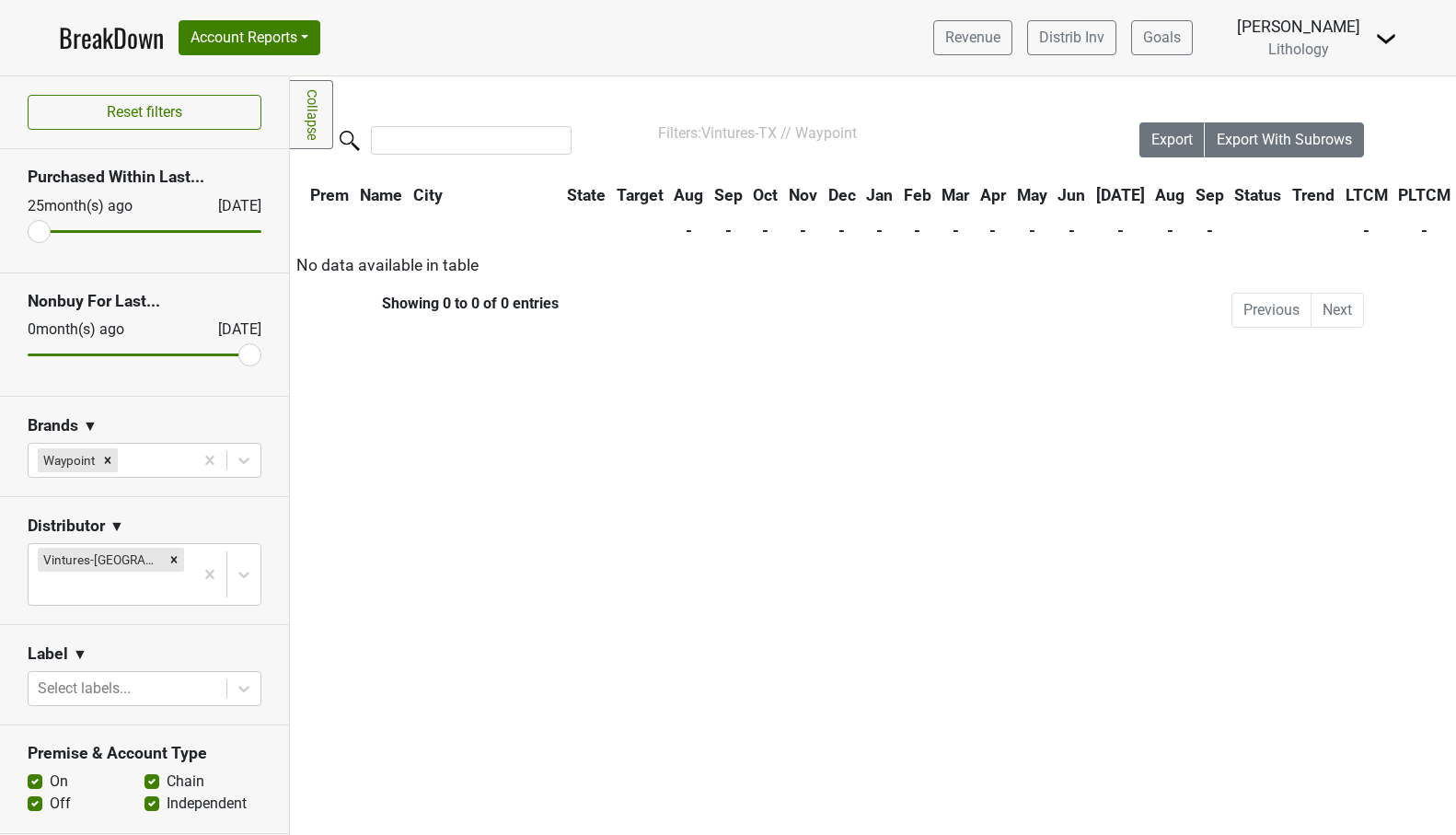
click at [99, 41] on link "BreakDown" at bounding box center [112, 38] width 105 height 39
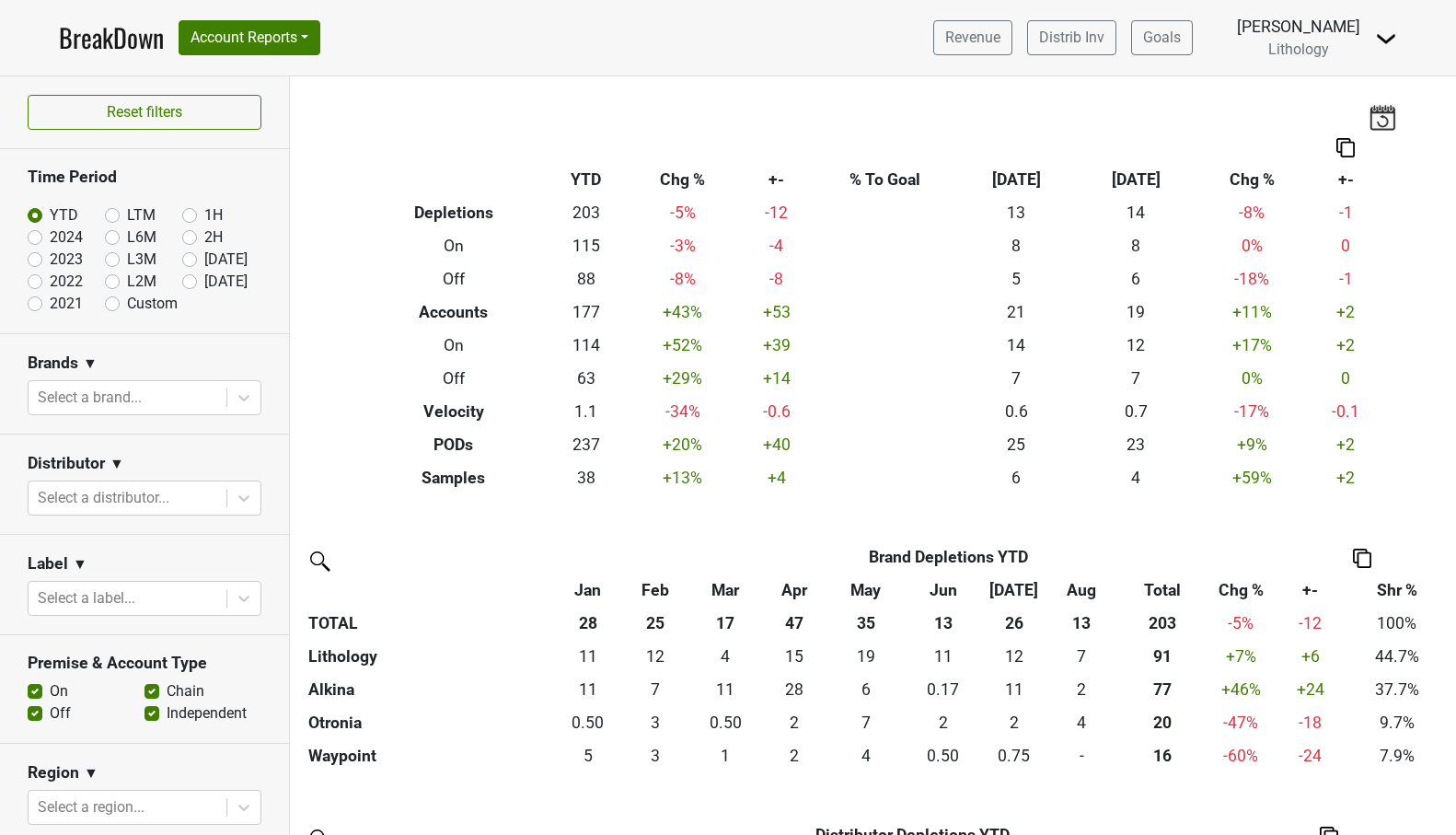
click at [99, 41] on link "BreakDown" at bounding box center [112, 38] width 105 height 39
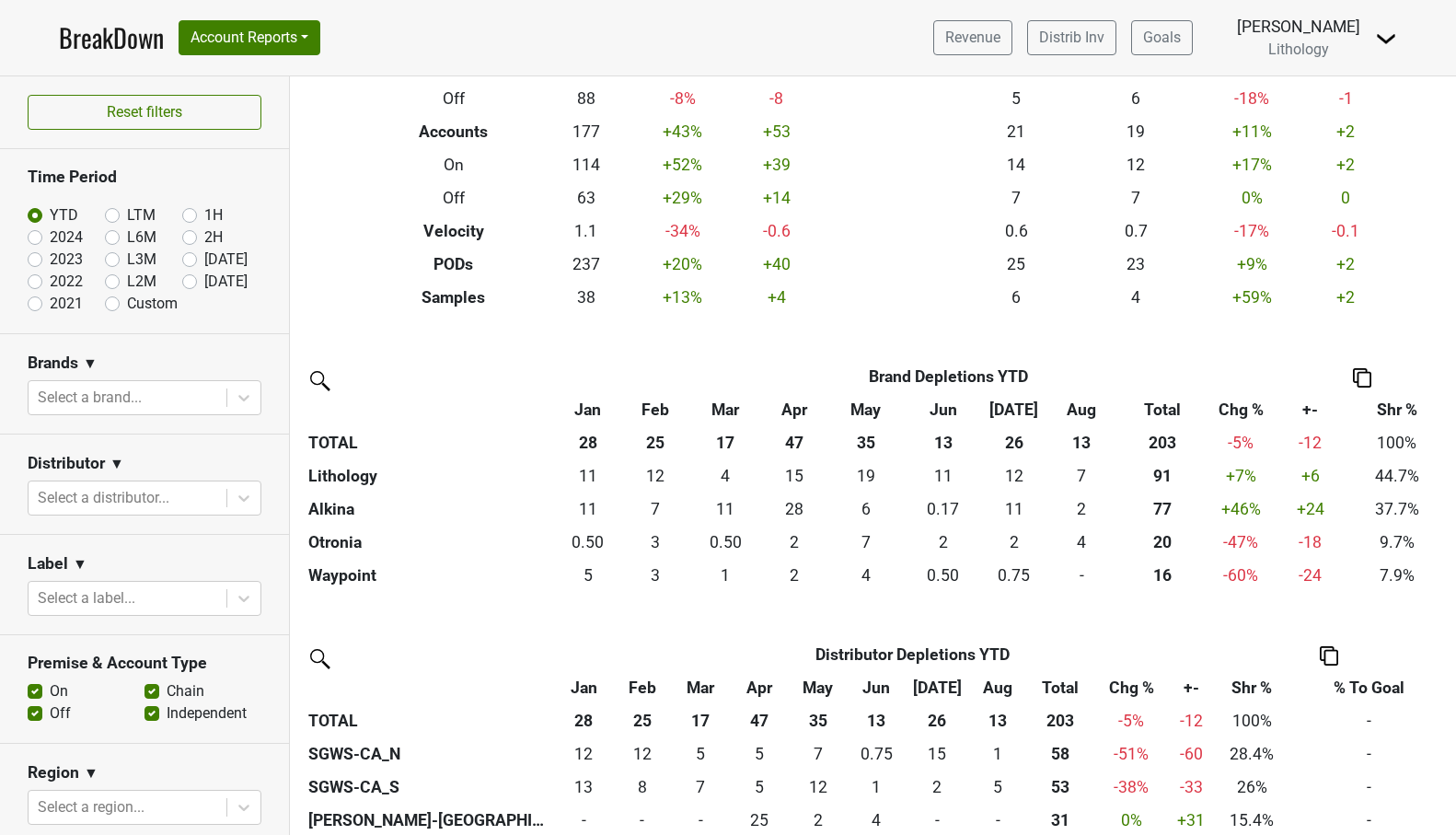
scroll to position [182, 0]
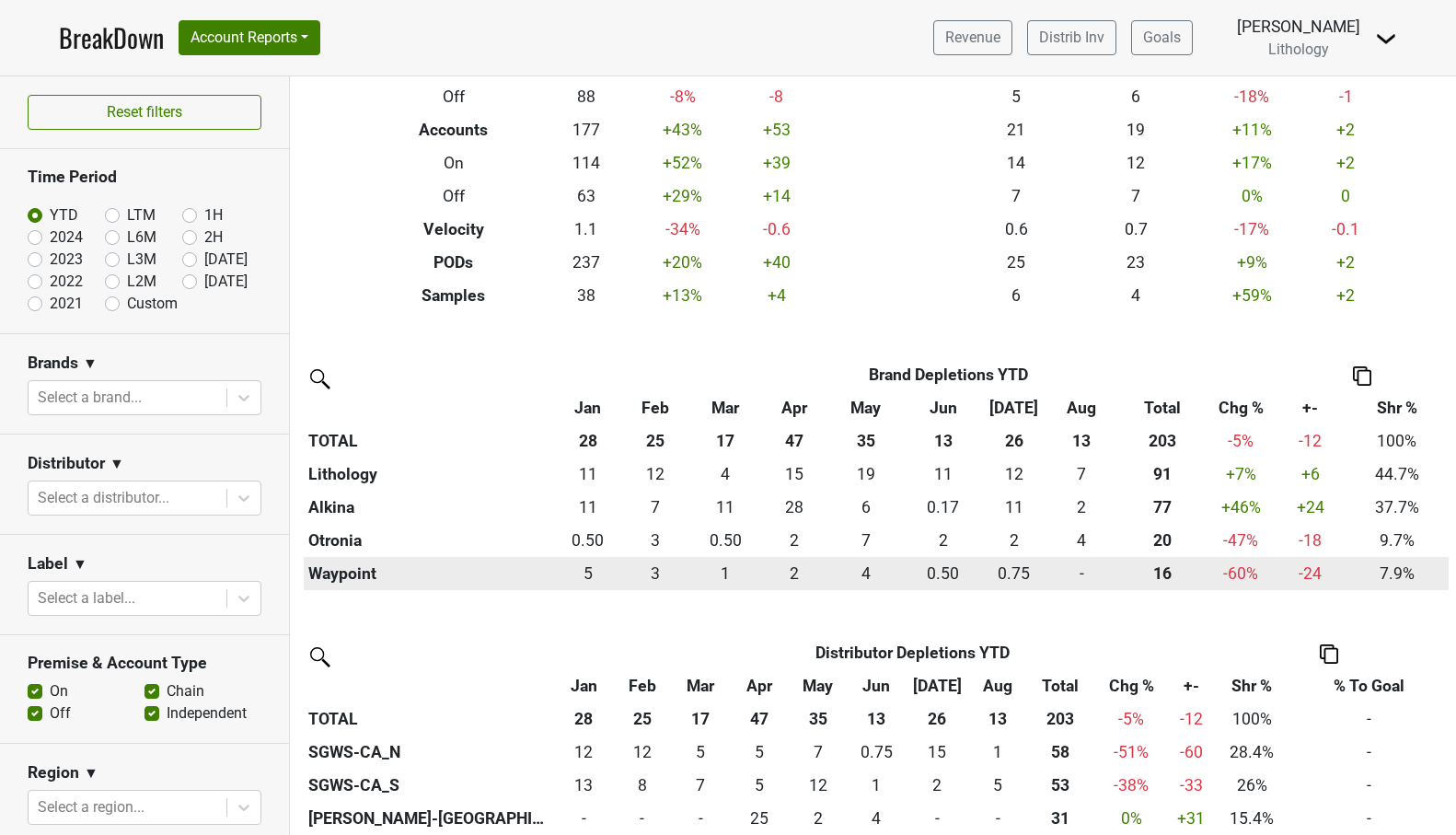
click at [347, 572] on th "Waypoint" at bounding box center [428, 573] width 250 height 34
click at [337, 570] on th "Waypoint" at bounding box center [428, 573] width 250 height 34
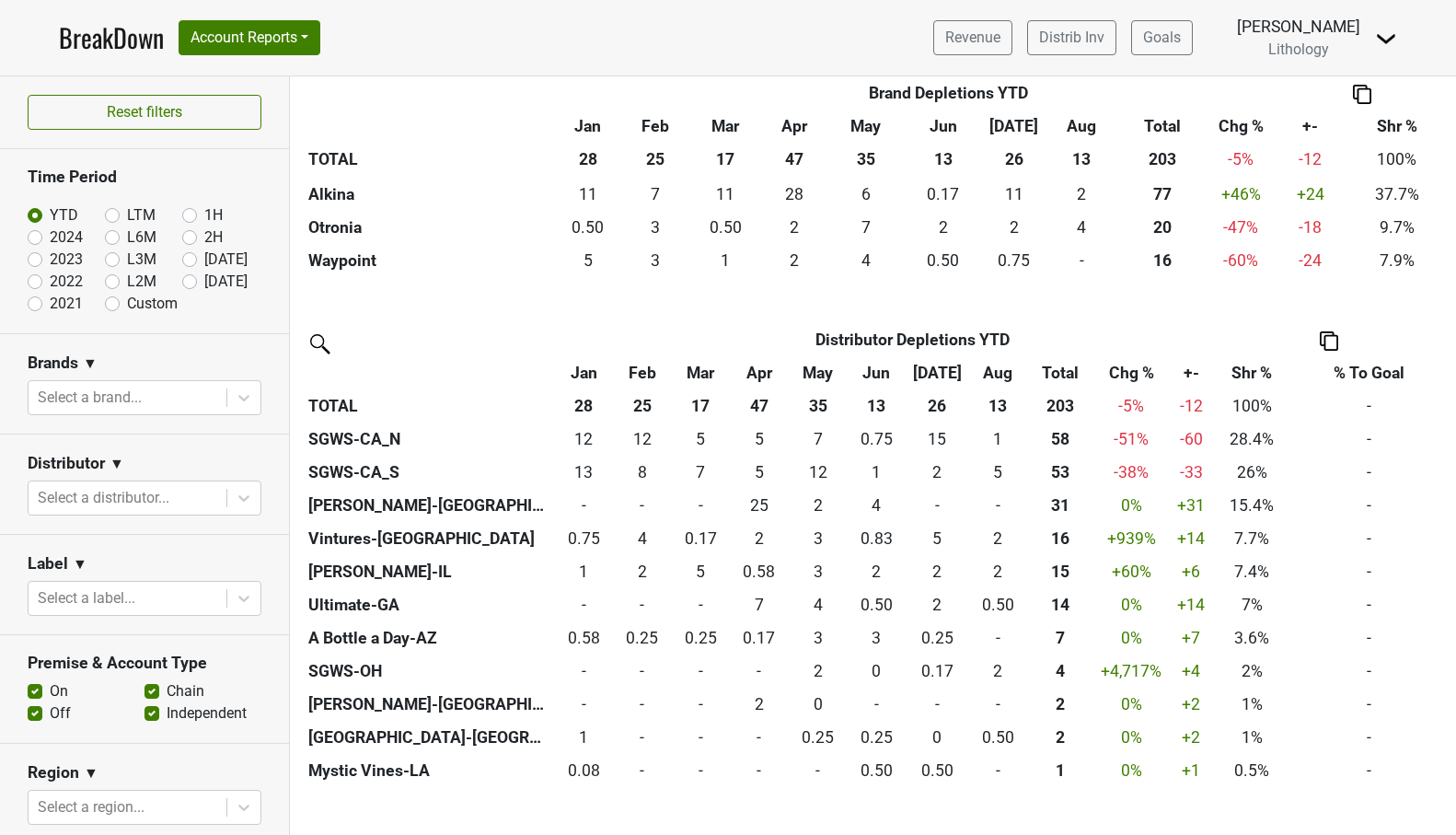
scroll to position [527, 0]
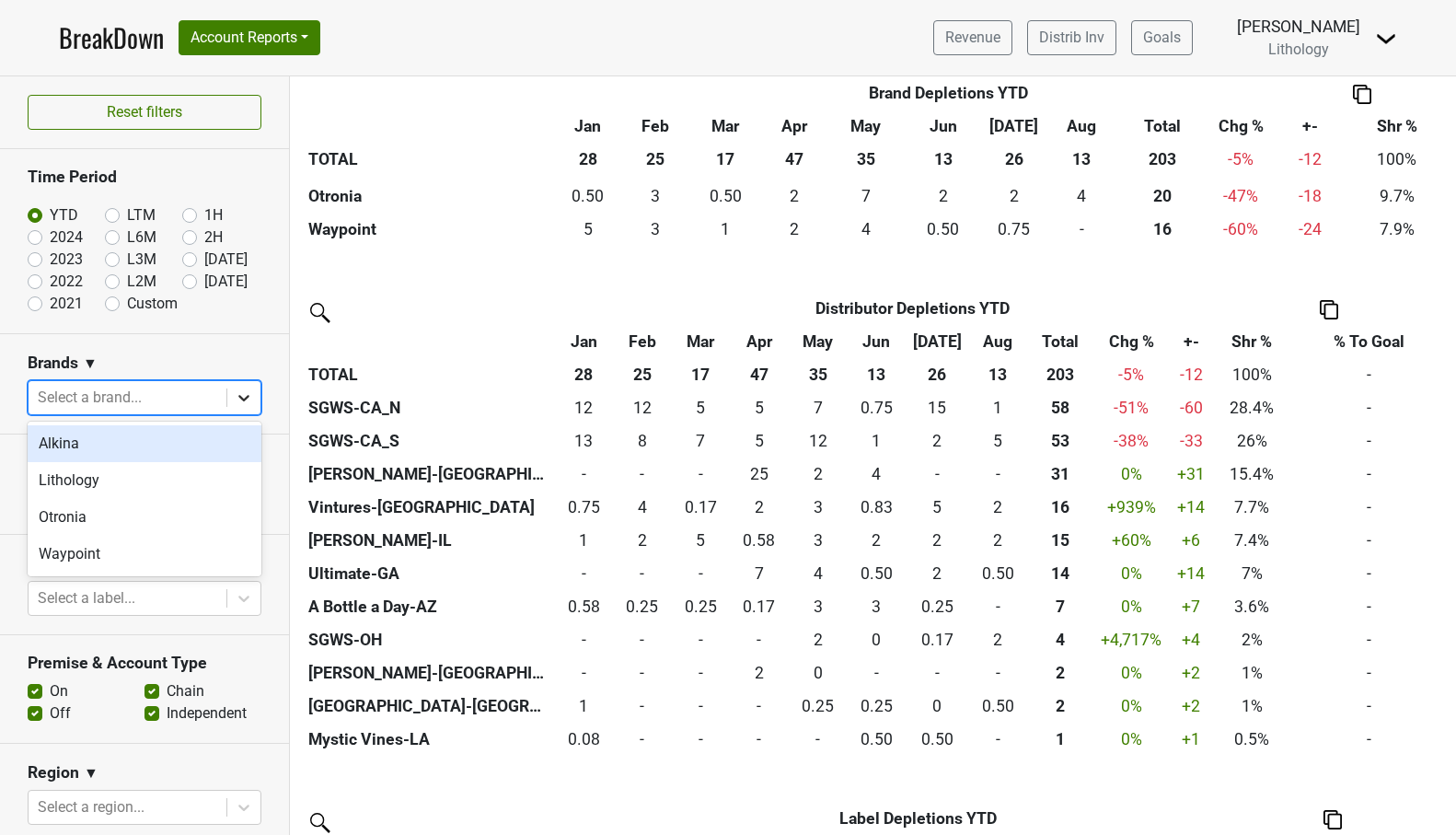
click at [243, 394] on icon at bounding box center [243, 397] width 19 height 19
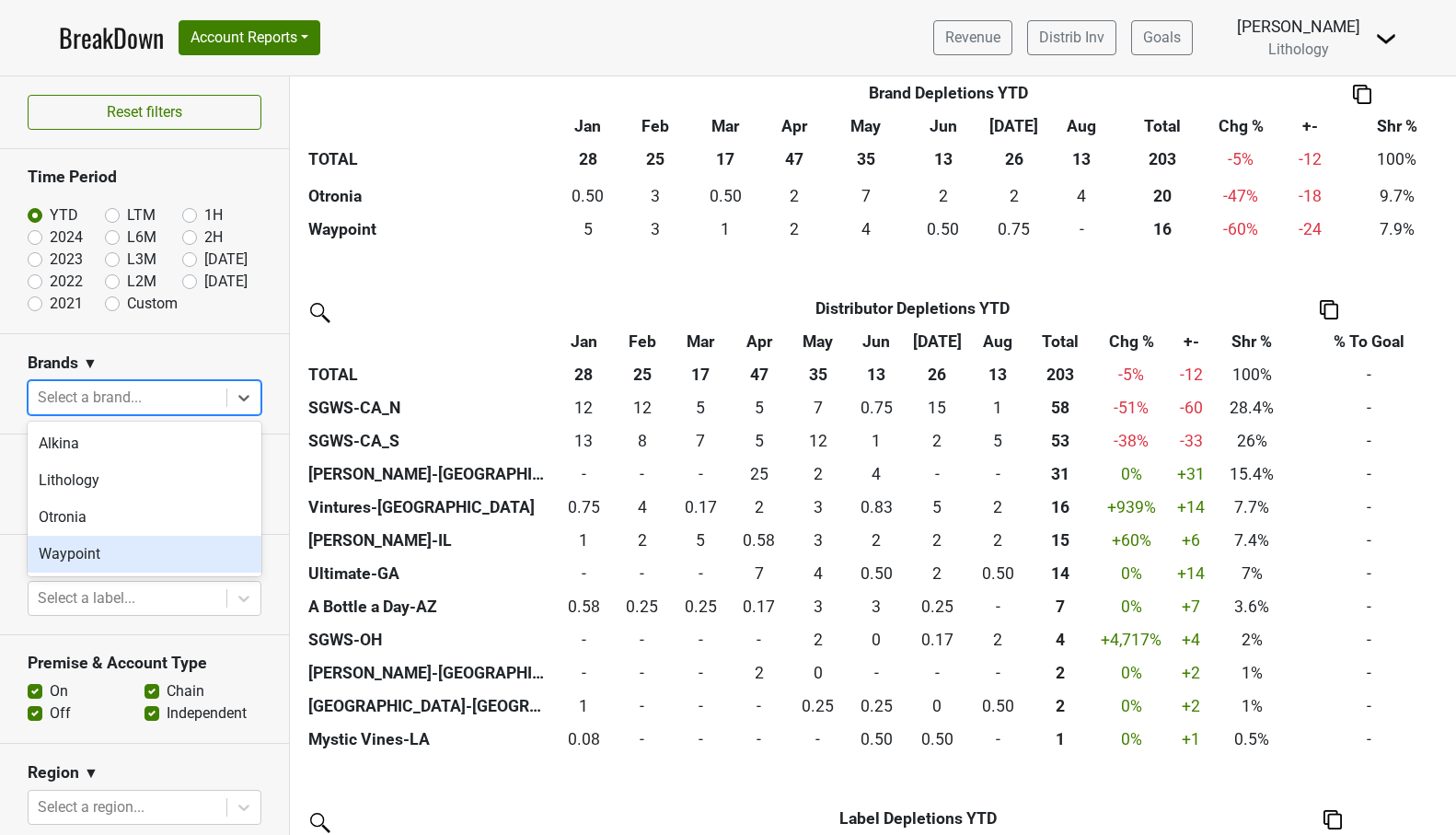
click at [126, 546] on div "Waypoint" at bounding box center [144, 553] width 234 height 37
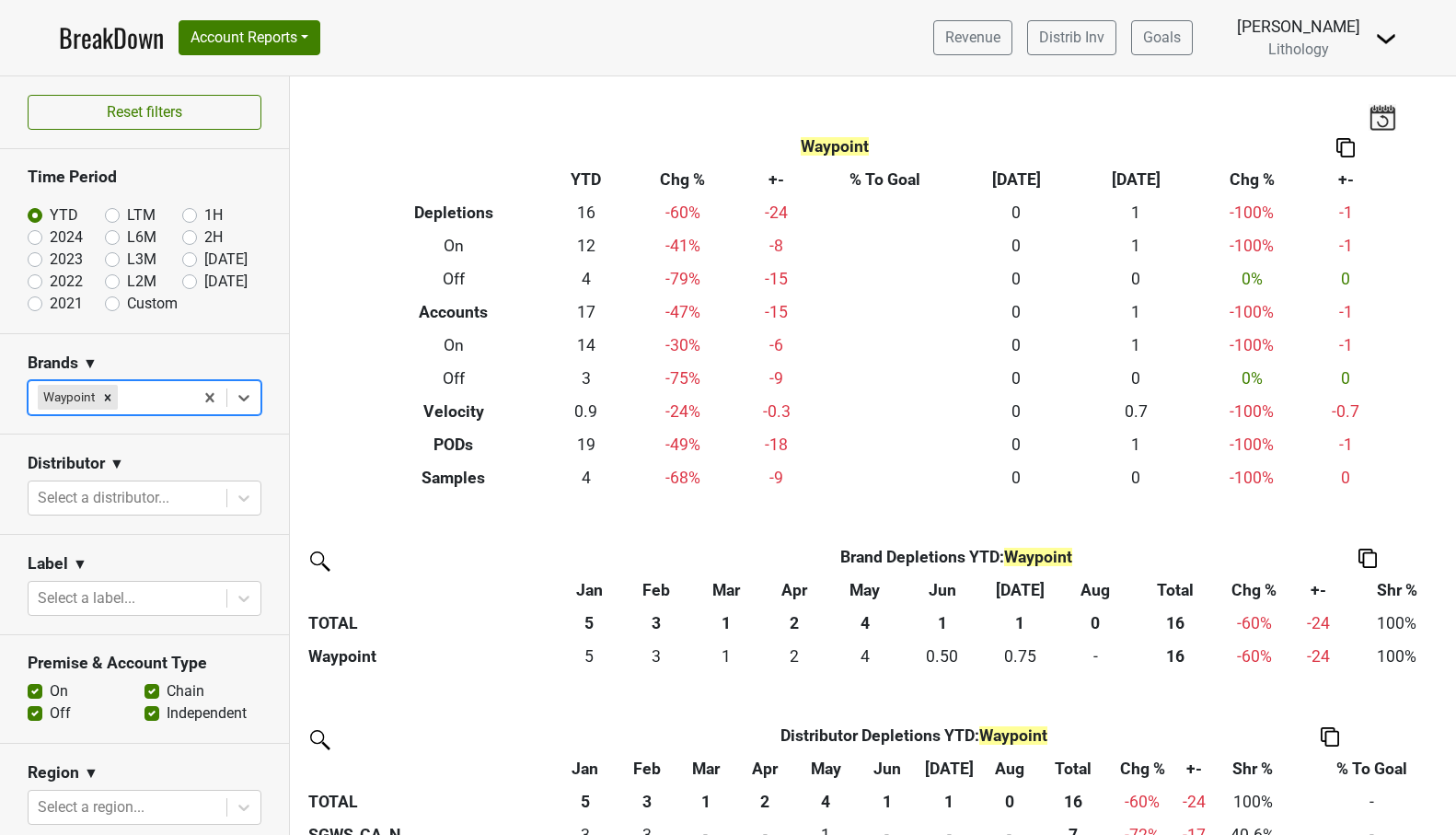
scroll to position [0, 0]
click at [114, 42] on link "BreakDown" at bounding box center [112, 38] width 105 height 39
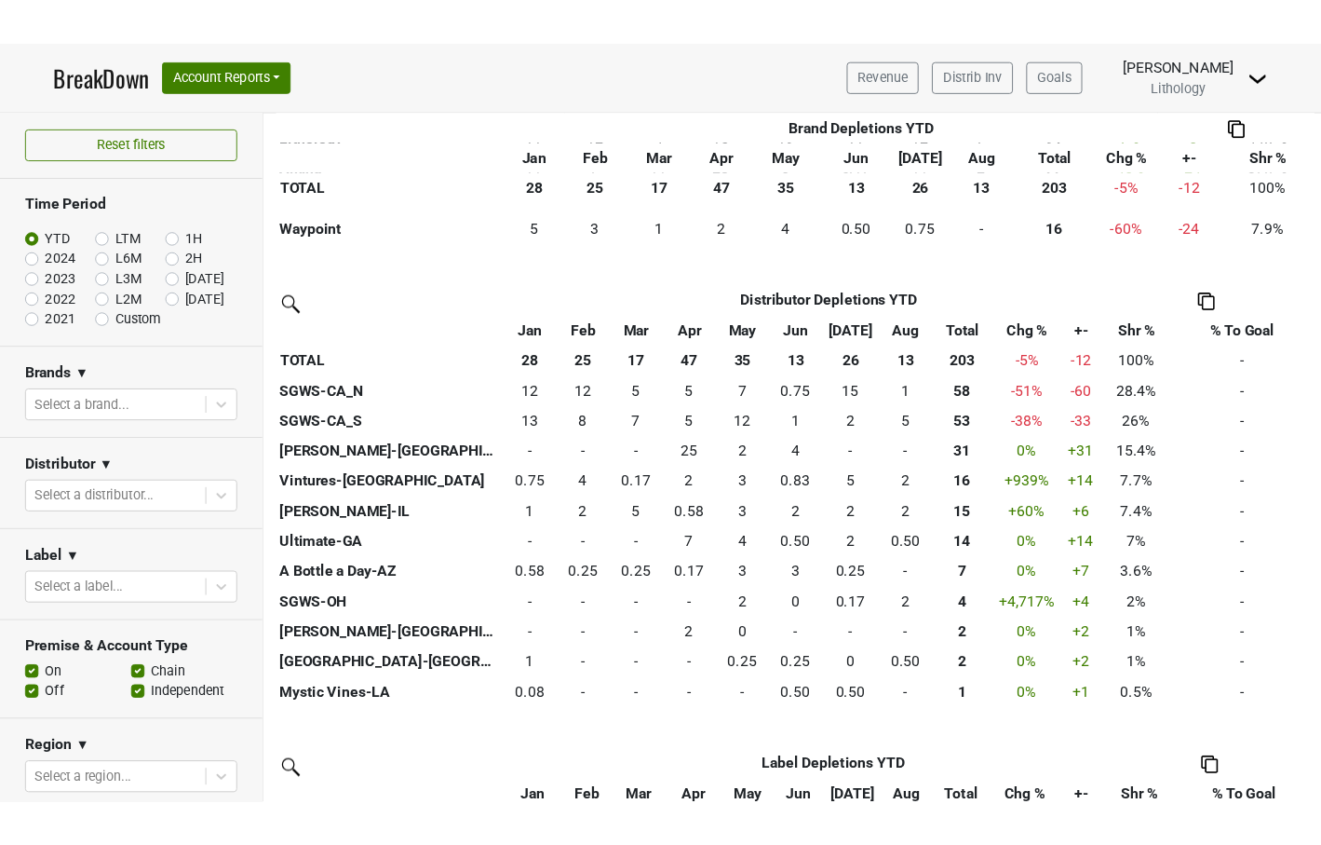
scroll to position [572, 0]
